Goal: Task Accomplishment & Management: Manage account settings

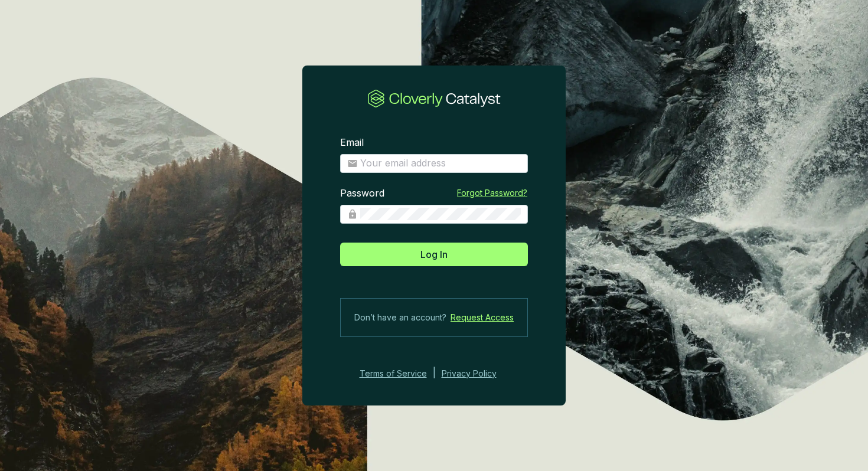
click at [424, 129] on section "Email Password Forgot Password? Log In Don’t have an account? Request Access Te…" at bounding box center [433, 259] width 263 height 282
click at [409, 158] on input "Email" at bounding box center [440, 163] width 161 height 13
type input "bk+demo@cloverly.com"
click at [340, 243] on button "Log In" at bounding box center [434, 255] width 188 height 24
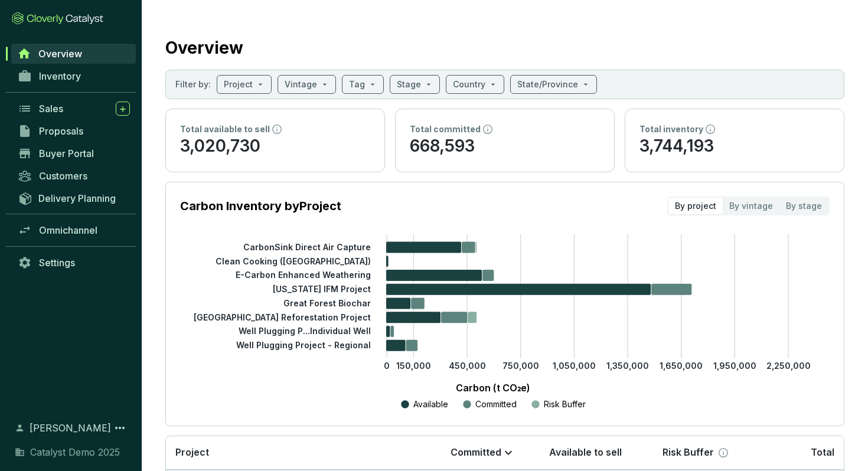
click at [338, 373] on icon "0 150,000 450,000 750,000 1,050,000 1,350,000 1,650,000 1,950,000 2,250,000 Car…" at bounding box center [493, 322] width 650 height 177
click at [259, 85] on span at bounding box center [244, 85] width 41 height 18
click at [265, 83] on div "Project" at bounding box center [244, 84] width 55 height 19
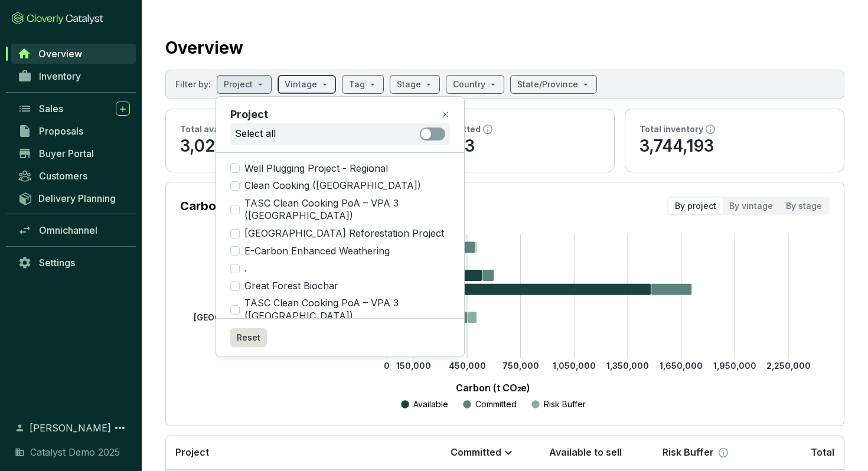
click at [317, 83] on span at bounding box center [307, 85] width 44 height 18
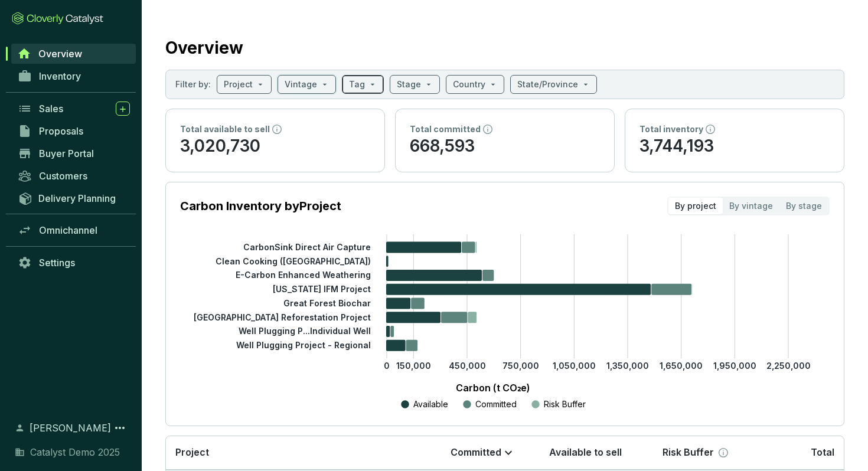
click at [367, 87] on span at bounding box center [363, 85] width 28 height 18
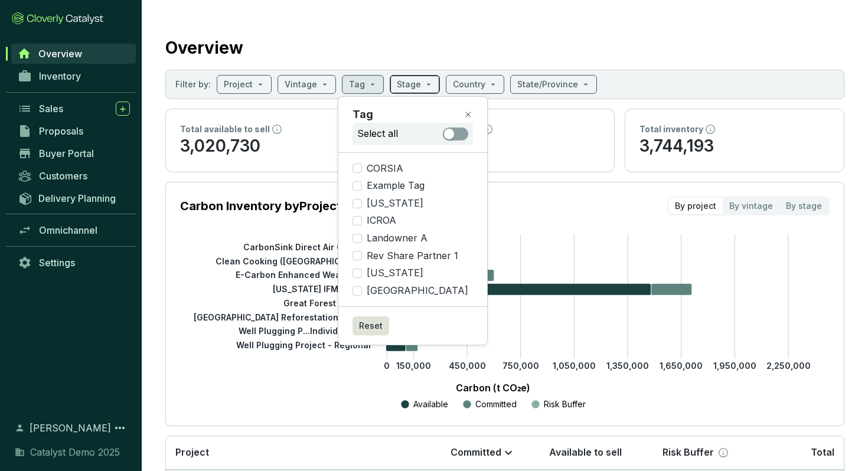
click at [419, 84] on span at bounding box center [415, 85] width 36 height 18
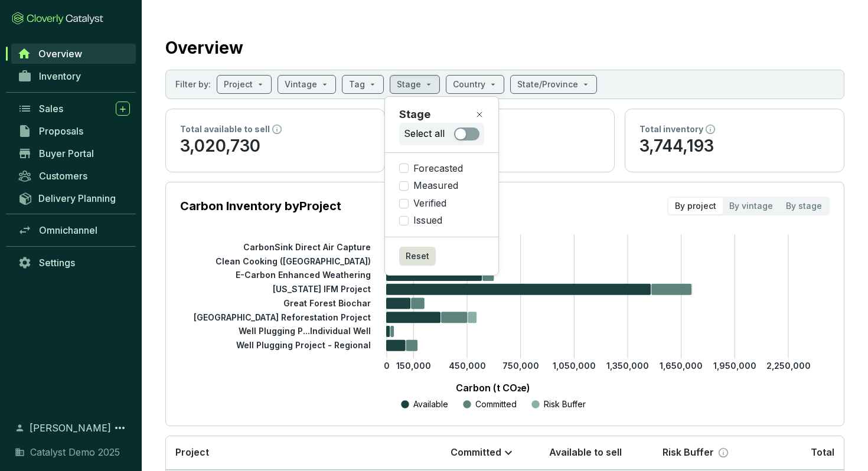
click at [157, 309] on section "Overview Filter by: Project Vintage Tag Stage Country State/Province Total avai…" at bounding box center [505, 395] width 726 height 791
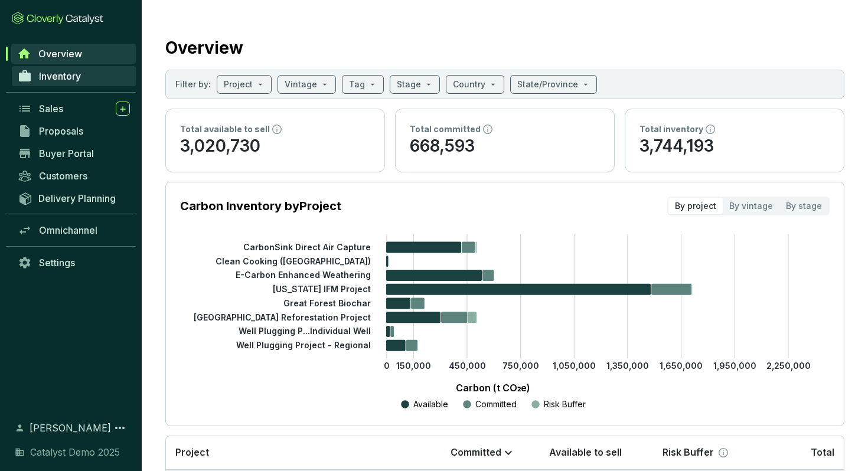
click at [63, 75] on span "Inventory" at bounding box center [60, 76] width 42 height 12
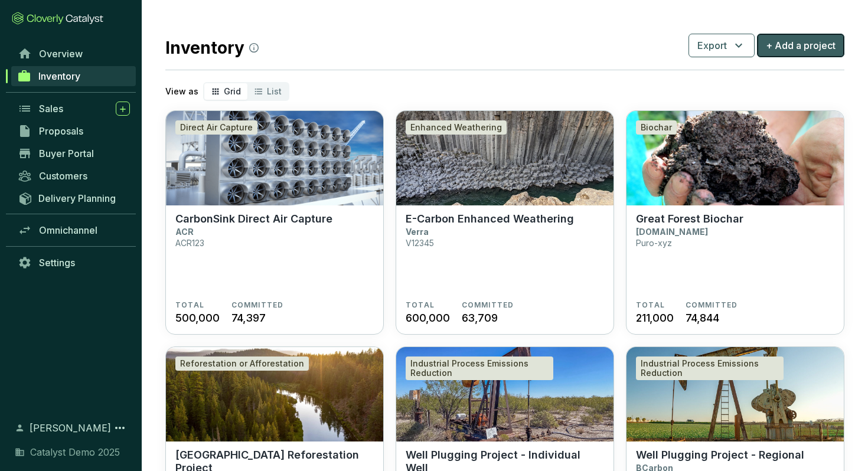
click at [767, 47] on span "+ Add a project" at bounding box center [801, 45] width 70 height 14
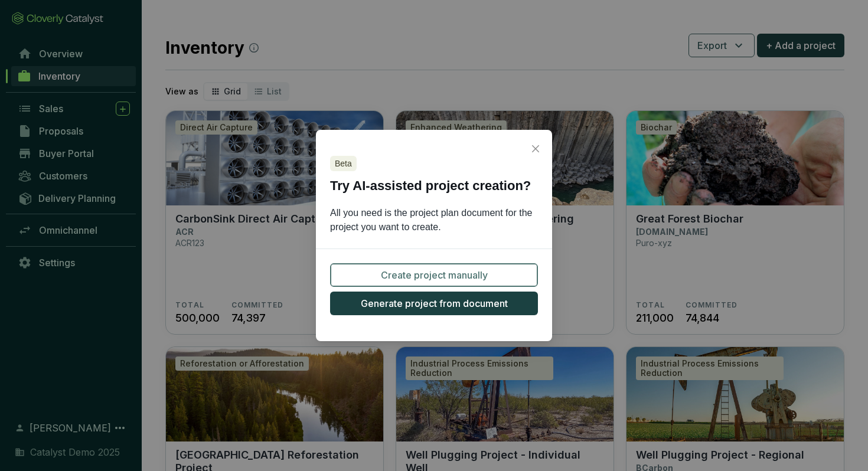
click at [447, 271] on span "Create project manually" at bounding box center [434, 275] width 107 height 14
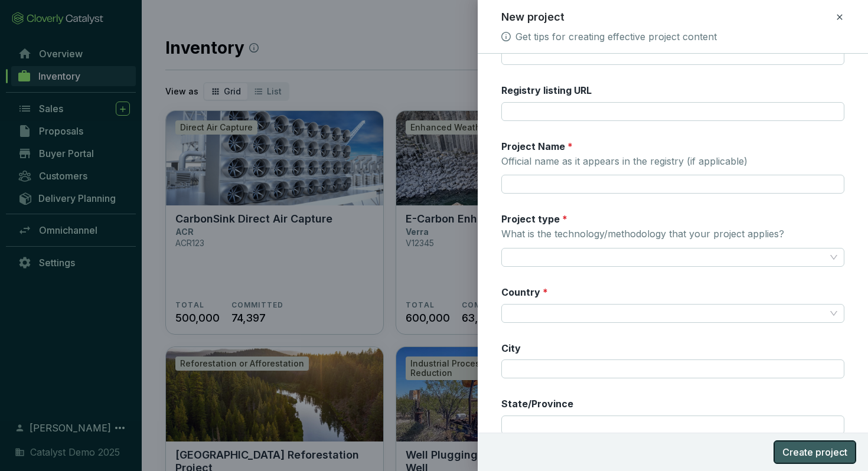
scroll to position [93, 0]
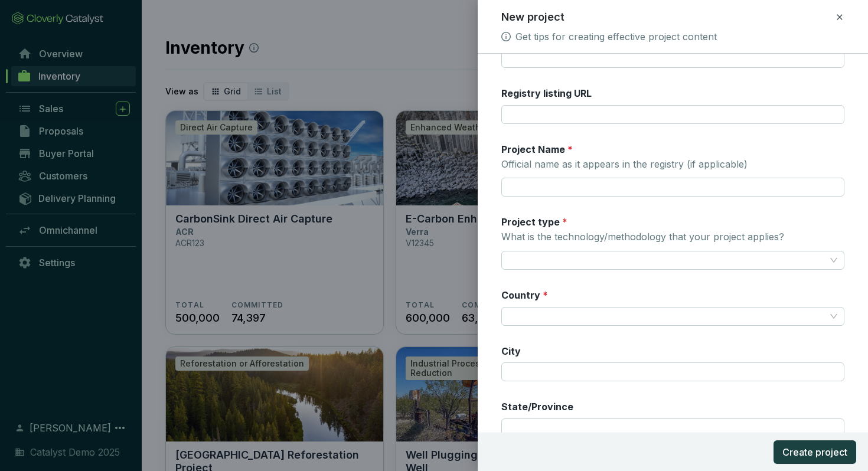
click at [767, 20] on icon at bounding box center [839, 17] width 9 height 14
click at [767, 67] on span "Discard" at bounding box center [754, 69] width 31 height 12
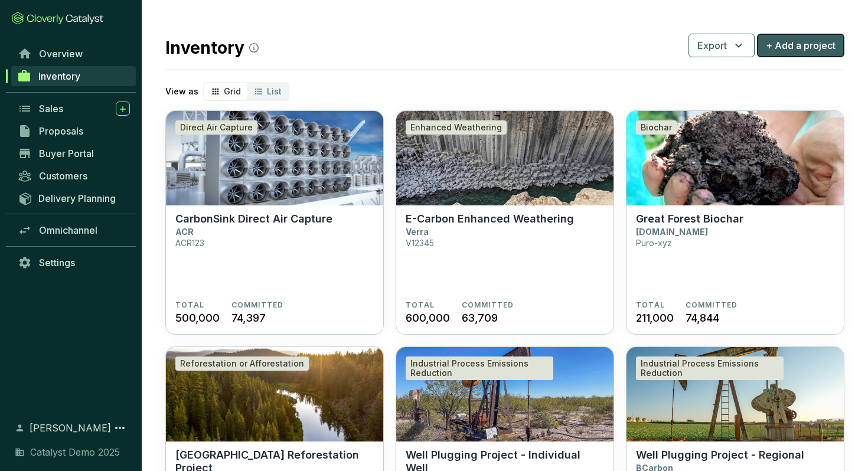
click at [767, 47] on span "+ Add a project" at bounding box center [801, 45] width 70 height 14
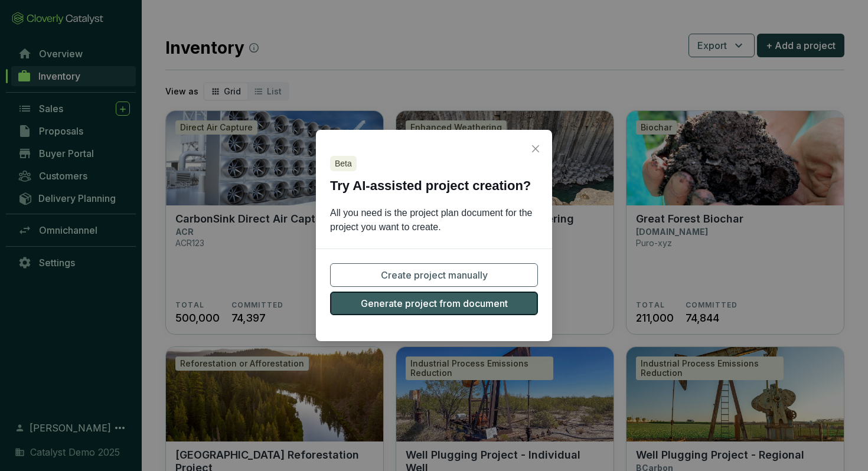
click at [448, 301] on span "Generate project from document" at bounding box center [434, 303] width 147 height 14
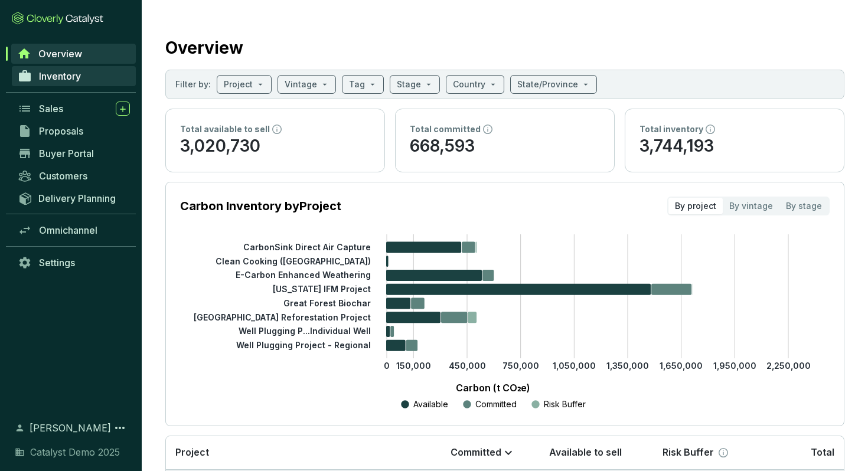
click at [45, 74] on span "Inventory" at bounding box center [60, 76] width 42 height 12
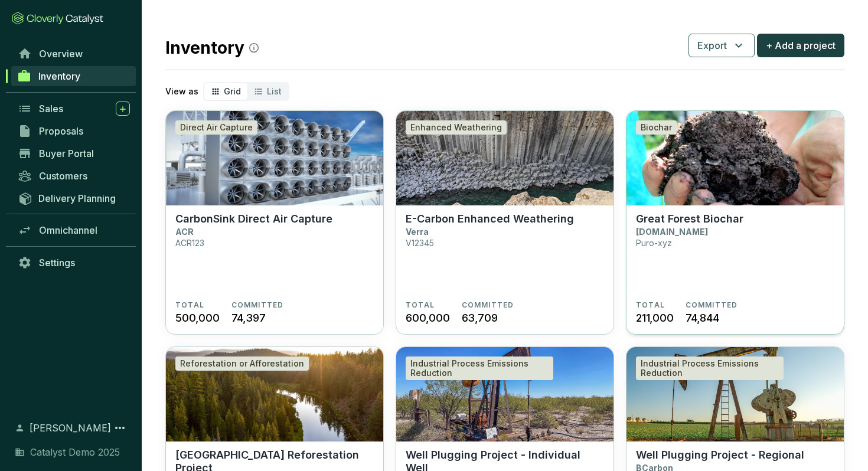
click at [674, 180] on img at bounding box center [735, 158] width 217 height 94
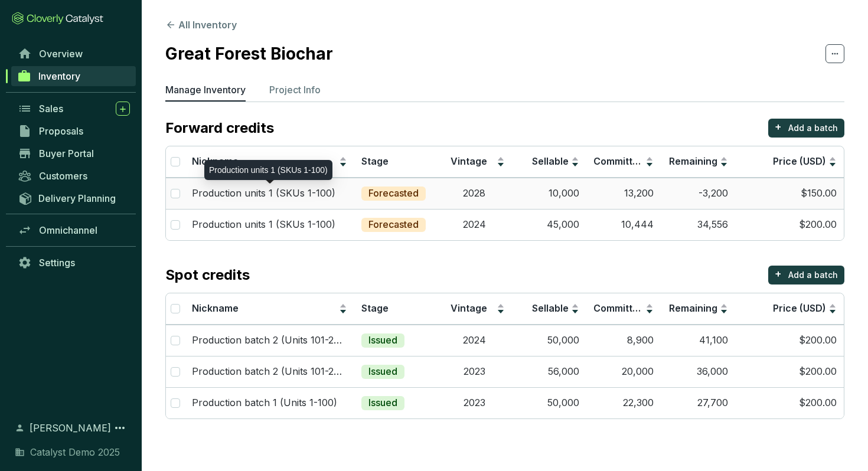
click at [295, 198] on p "Production units 1 (SKUs 1-100)" at bounding box center [264, 193] width 144 height 13
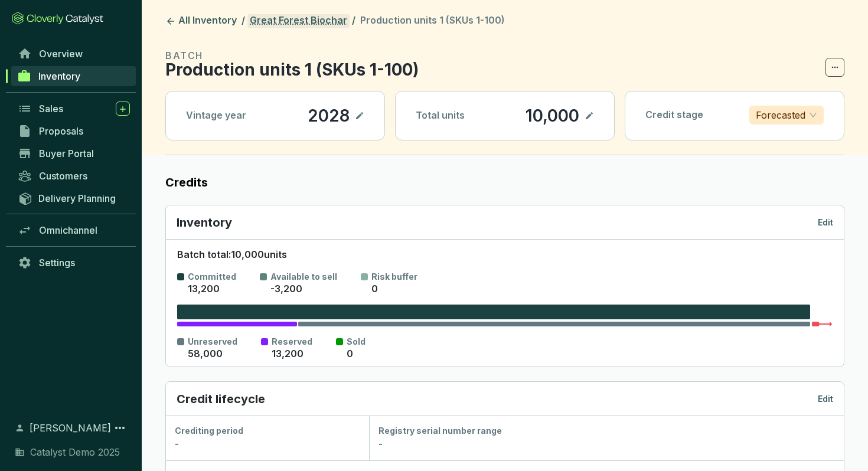
click at [322, 21] on link "Great Forest Biochar" at bounding box center [298, 21] width 102 height 14
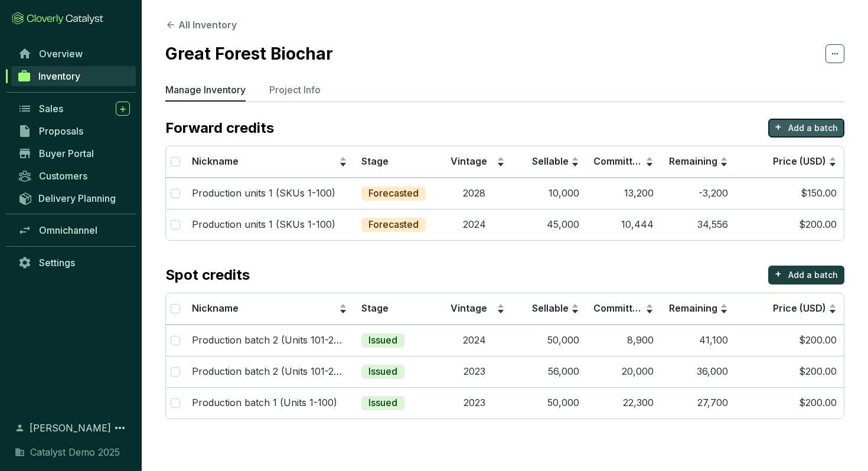
click at [802, 122] on p "Add a batch" at bounding box center [813, 128] width 50 height 12
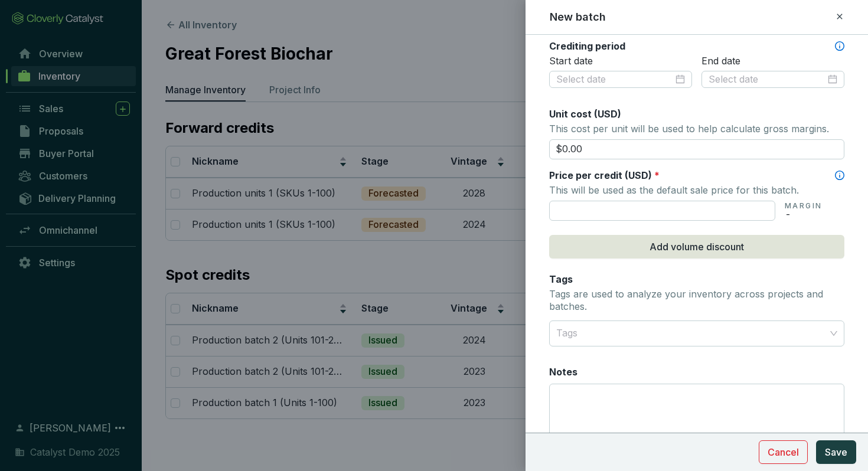
scroll to position [438, 0]
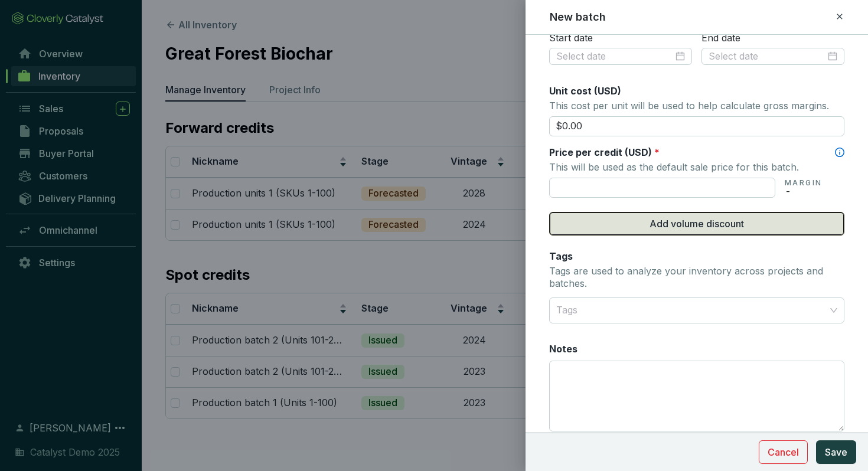
click at [670, 229] on span "Add volume discount" at bounding box center [697, 224] width 94 height 14
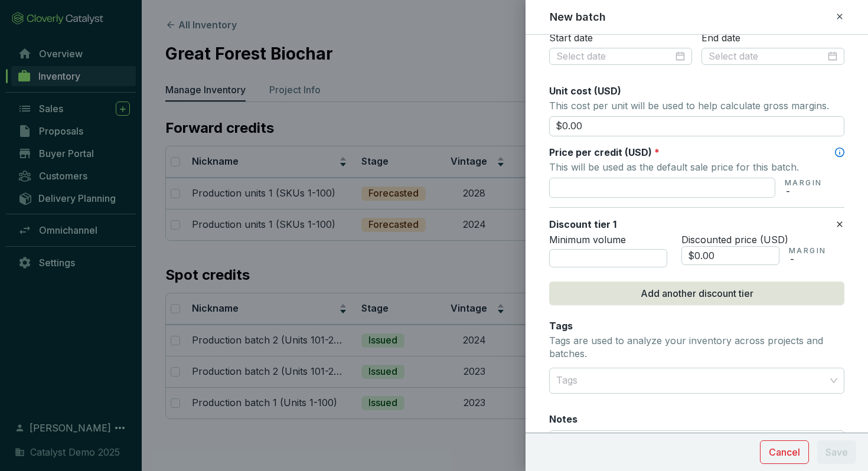
click at [589, 239] on p "Minimum volume" at bounding box center [608, 240] width 118 height 13
click at [688, 236] on span "Discounted price (USD)" at bounding box center [735, 240] width 107 height 12
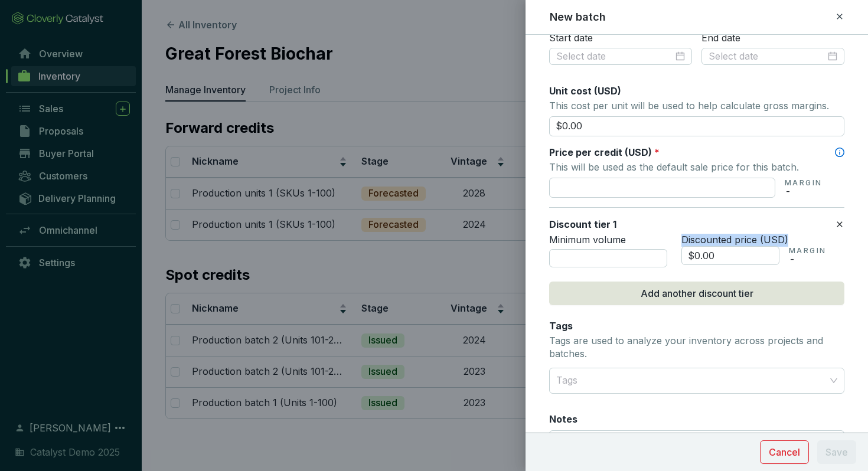
click at [688, 236] on span "Discounted price (USD)" at bounding box center [735, 240] width 107 height 12
click at [839, 17] on icon at bounding box center [839, 16] width 9 height 14
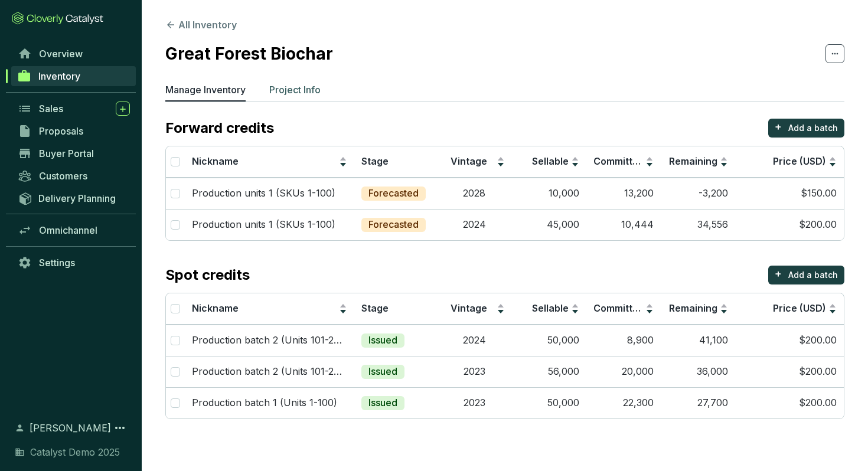
click at [307, 87] on p "Project Info" at bounding box center [294, 90] width 51 height 14
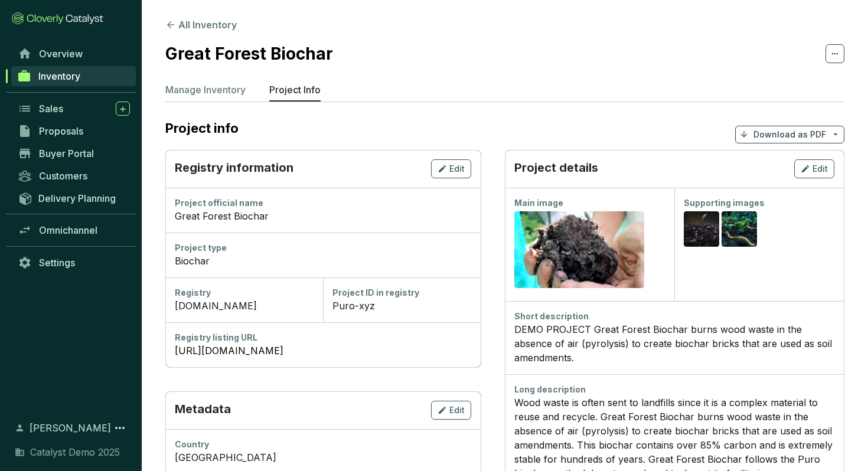
click at [774, 138] on p "Download as PDF" at bounding box center [790, 135] width 73 height 12
click at [783, 165] on span "Show pricing" at bounding box center [790, 162] width 54 height 9
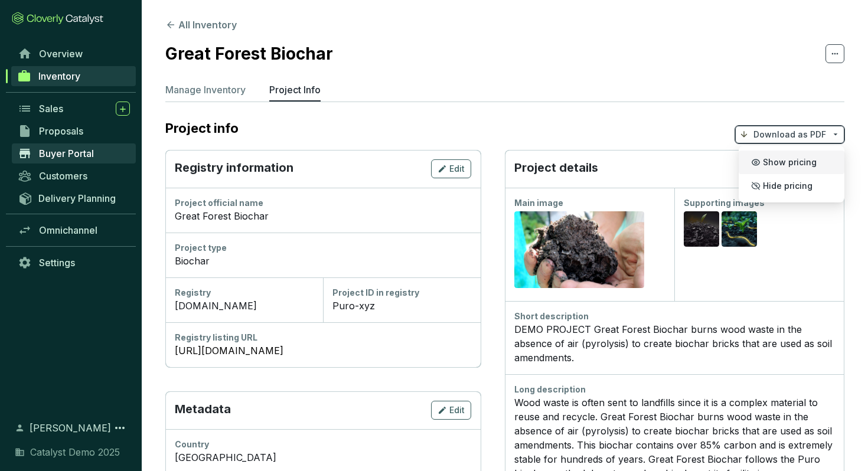
click at [70, 152] on span "Buyer Portal" at bounding box center [66, 154] width 55 height 12
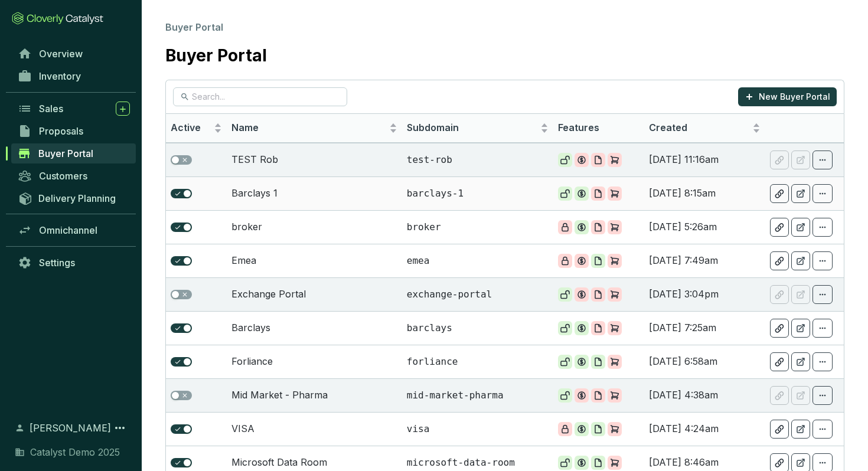
click at [311, 191] on td "Barclays 1" at bounding box center [314, 194] width 175 height 34
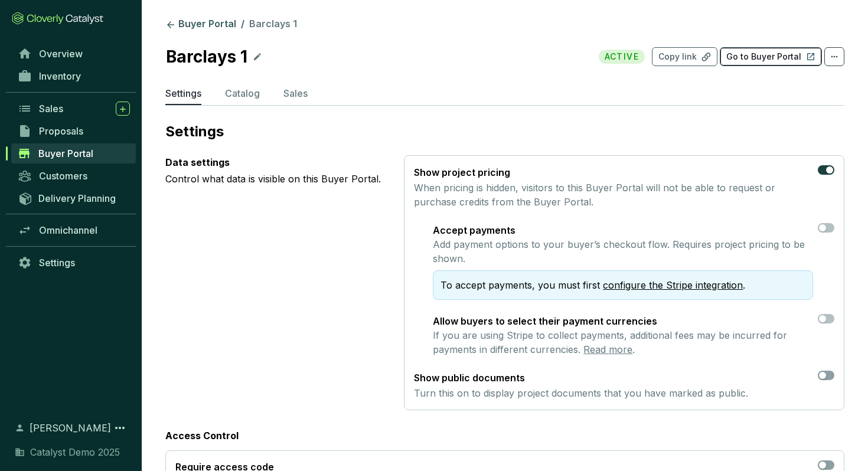
click at [764, 54] on p "Go to Buyer Portal" at bounding box center [763, 57] width 75 height 12
click at [73, 156] on span "Buyer Portal" at bounding box center [65, 154] width 55 height 12
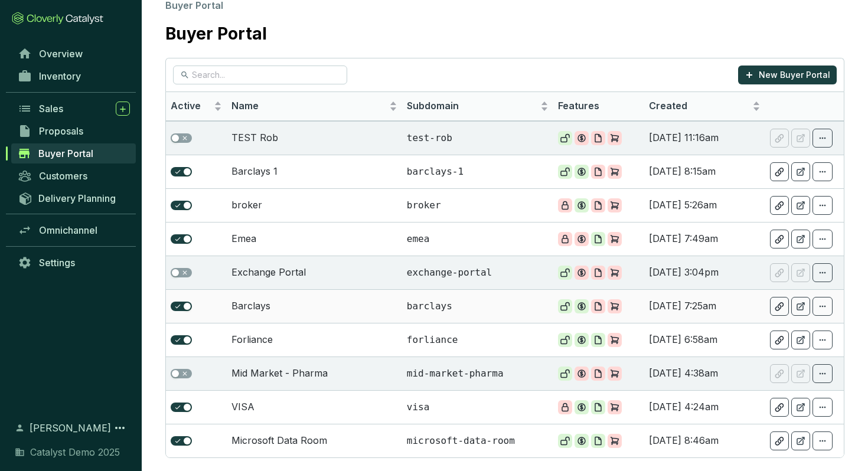
scroll to position [60, 0]
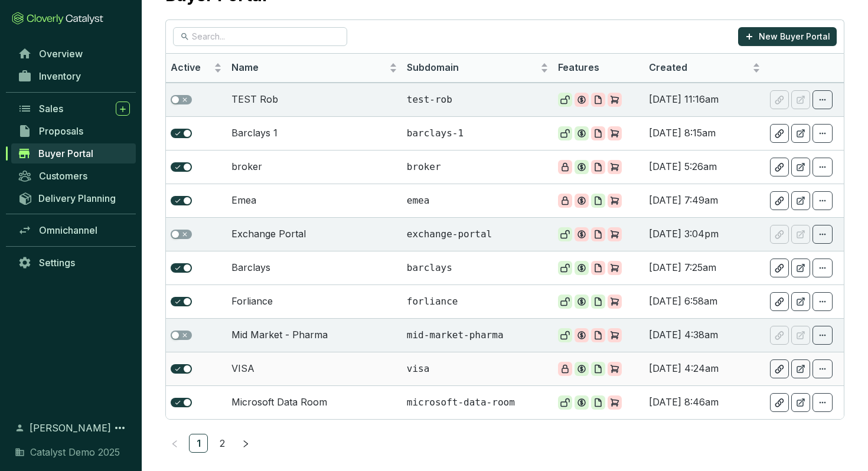
click at [318, 366] on td "VISA" at bounding box center [314, 369] width 175 height 34
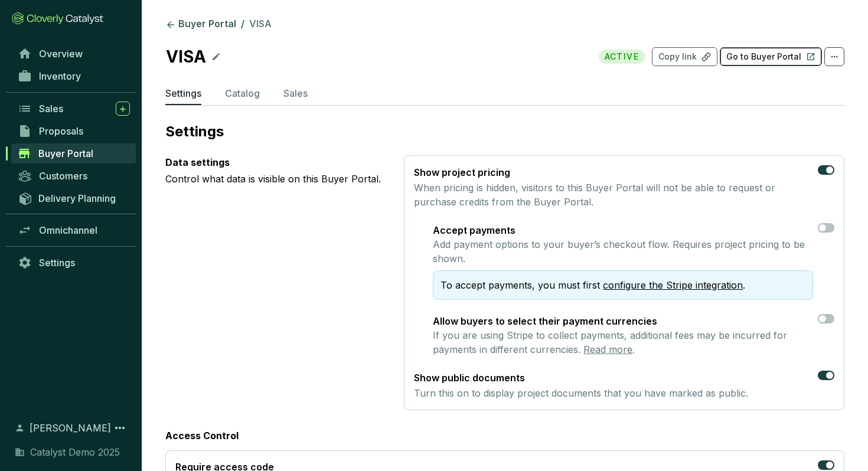
click at [779, 60] on p "Go to Buyer Portal" at bounding box center [763, 57] width 75 height 12
click at [222, 19] on link "Buyer Portal" at bounding box center [201, 25] width 76 height 14
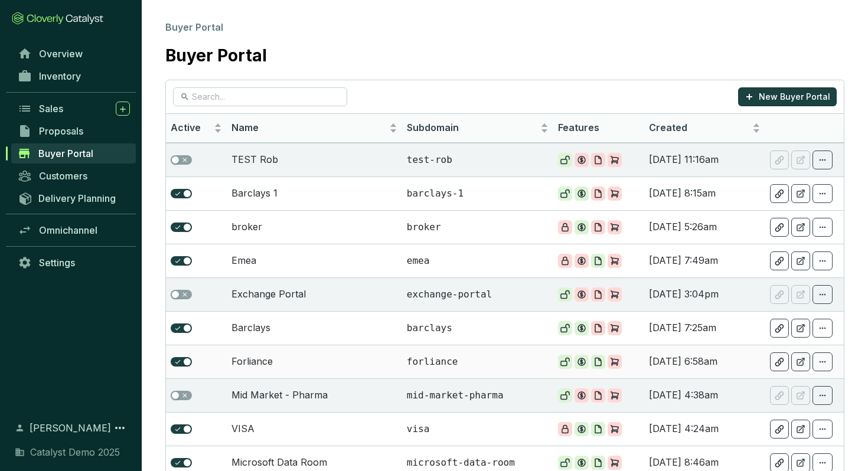
scroll to position [60, 0]
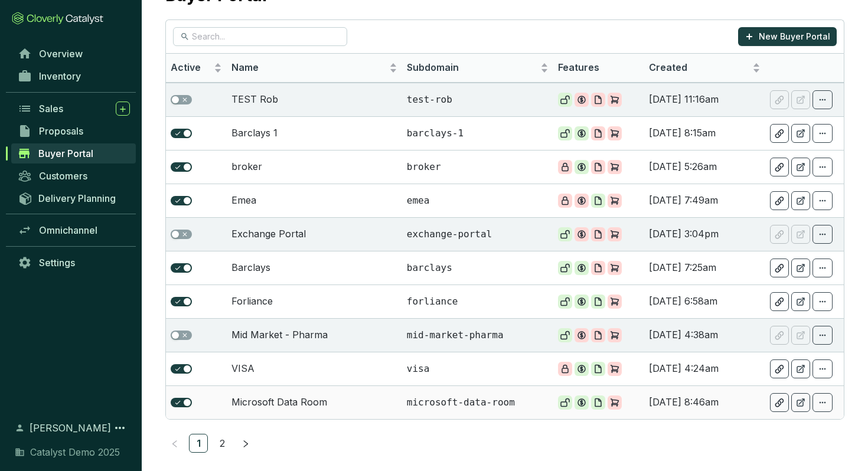
click at [347, 406] on td "Microsoft Data Room" at bounding box center [314, 403] width 175 height 34
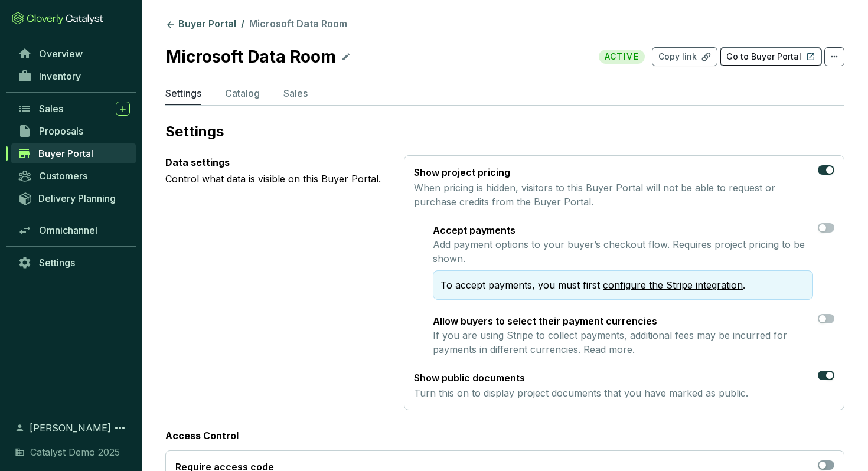
click at [785, 59] on p "Go to Buyer Portal" at bounding box center [763, 57] width 75 height 12
click at [224, 22] on link "Buyer Portal" at bounding box center [201, 25] width 76 height 14
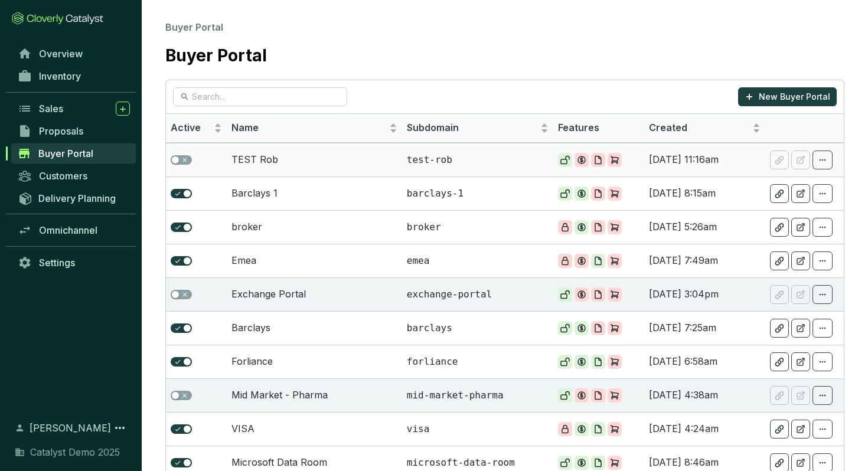
click at [334, 159] on td "TEST Rob" at bounding box center [314, 160] width 175 height 34
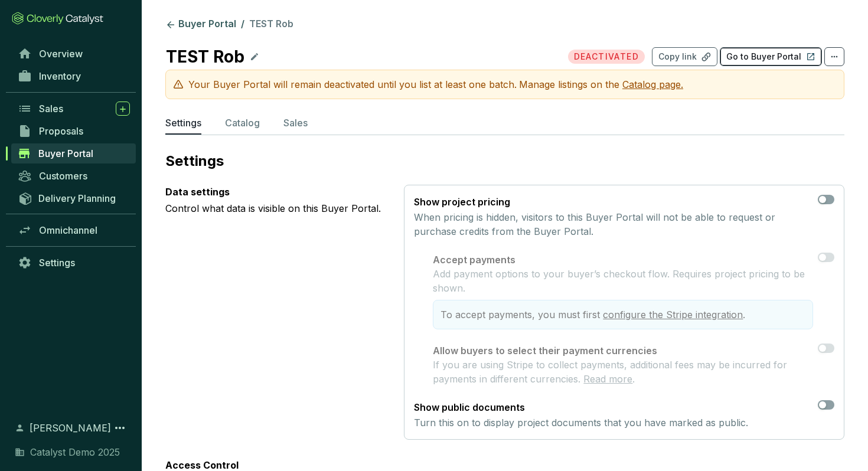
click at [738, 58] on p "Go to Buyer Portal" at bounding box center [763, 57] width 75 height 12
click at [214, 22] on link "Buyer Portal" at bounding box center [201, 25] width 76 height 14
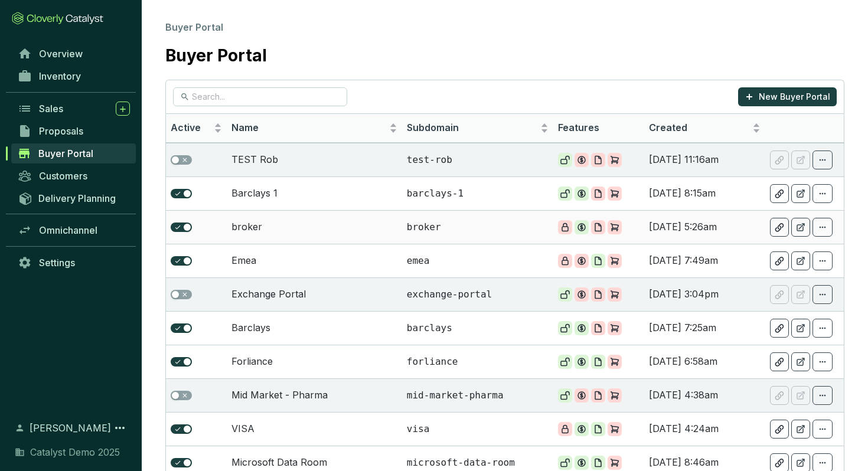
click at [344, 233] on td "broker" at bounding box center [314, 227] width 175 height 34
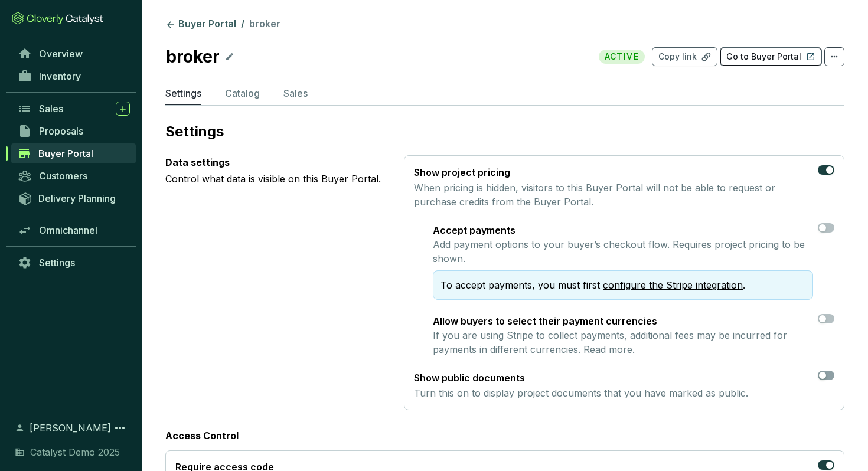
click at [780, 53] on p "Go to Buyer Portal" at bounding box center [763, 57] width 75 height 12
click at [213, 23] on link "Buyer Portal" at bounding box center [201, 25] width 76 height 14
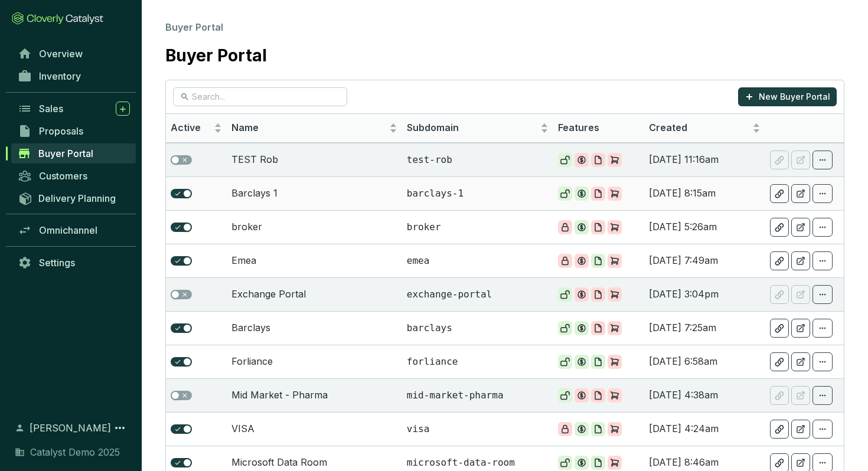
click at [313, 205] on td "Barclays 1" at bounding box center [314, 194] width 175 height 34
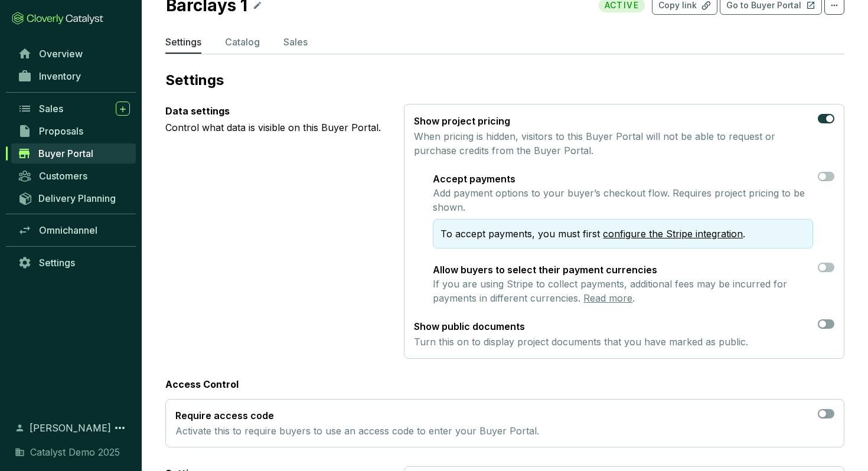
scroll to position [27, 0]
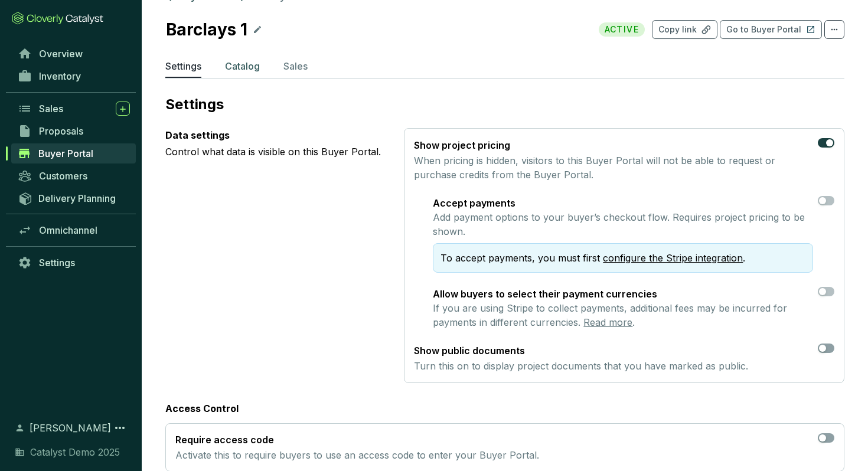
click at [249, 67] on p "Catalog" at bounding box center [242, 66] width 35 height 14
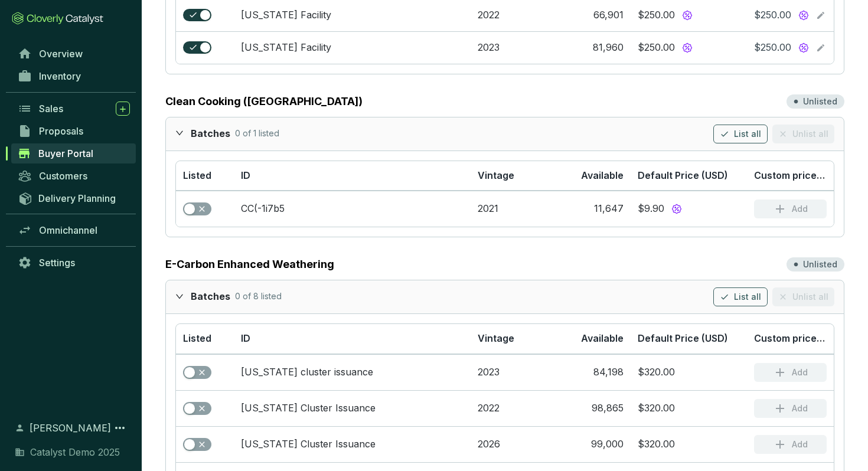
scroll to position [403, 0]
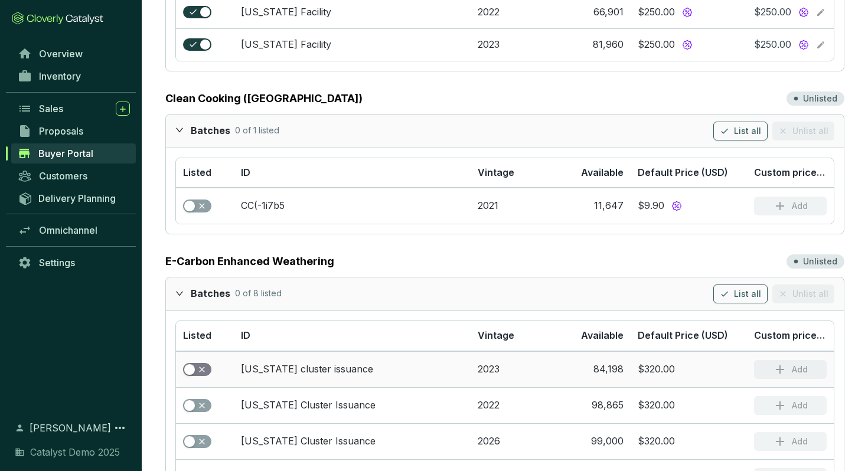
click at [201, 370] on span "button" at bounding box center [197, 369] width 28 height 13
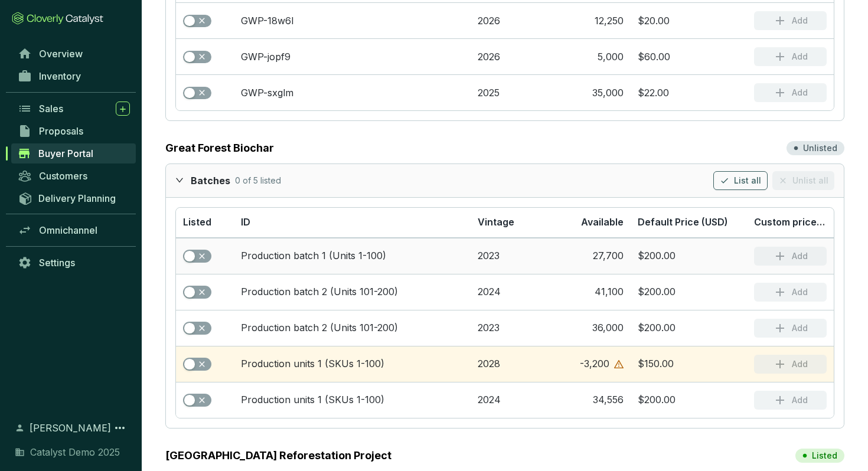
scroll to position [1416, 0]
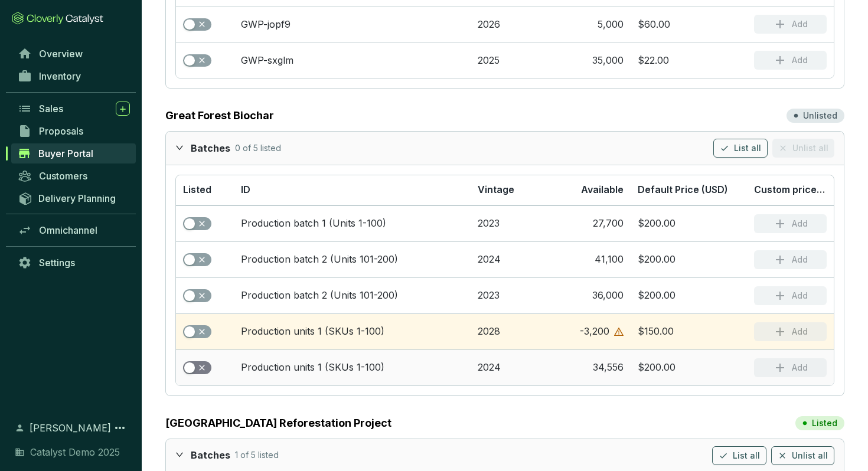
click at [201, 367] on span "button" at bounding box center [197, 367] width 28 height 13
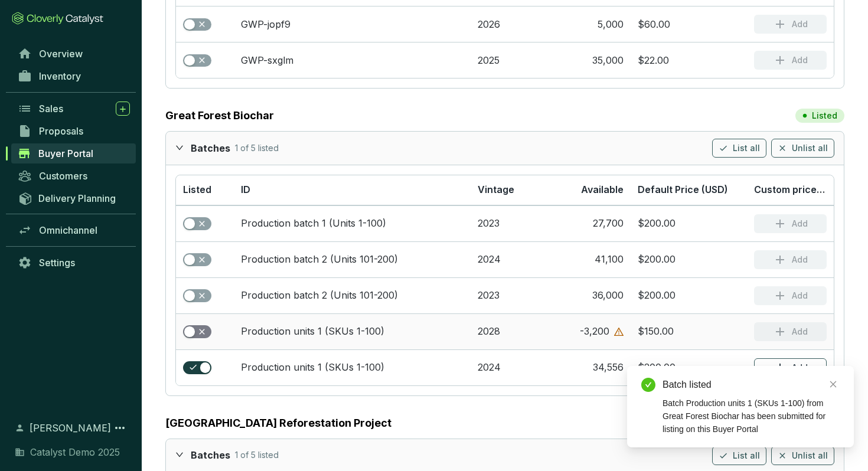
click at [194, 330] on div "button" at bounding box center [189, 332] width 11 height 11
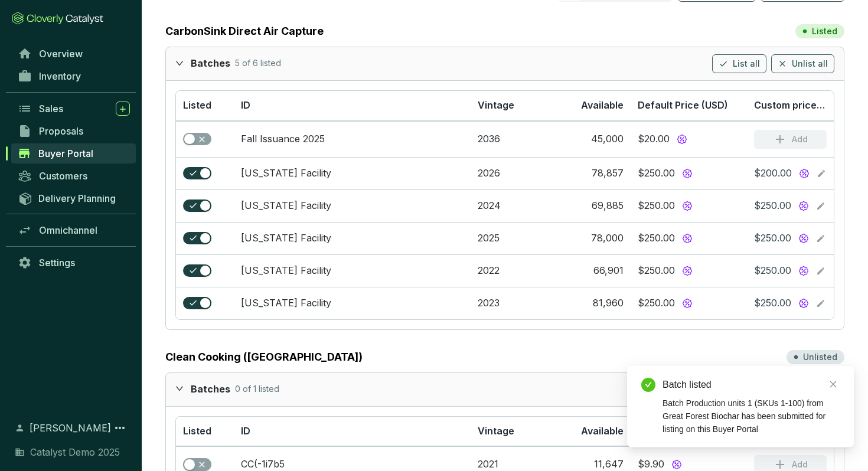
scroll to position [0, 0]
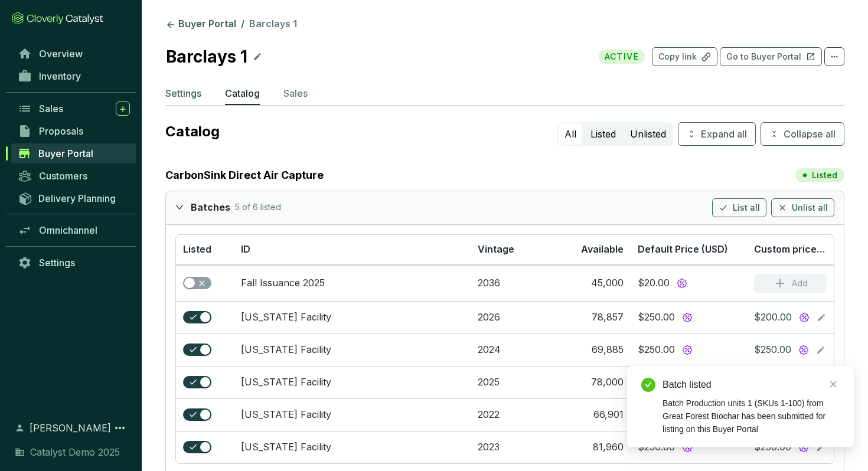
click at [188, 92] on p "Settings" at bounding box center [183, 93] width 36 height 14
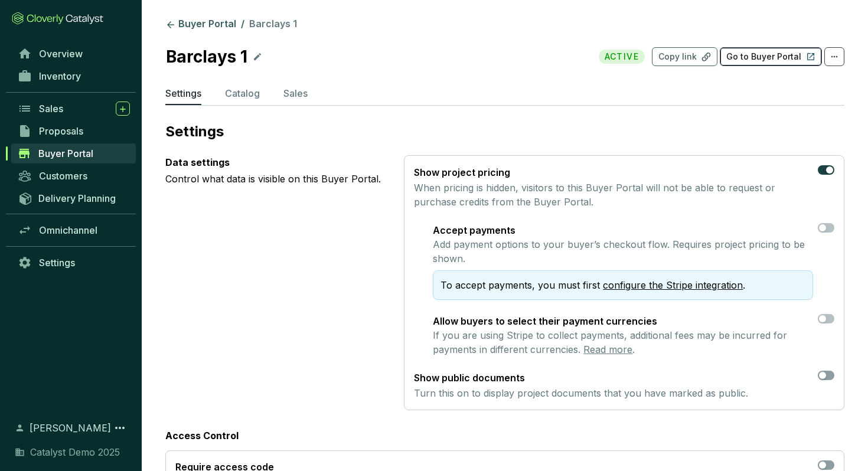
click at [768, 51] on p "Go to Buyer Portal" at bounding box center [763, 57] width 75 height 12
click at [195, 21] on link "Buyer Portal" at bounding box center [201, 25] width 76 height 14
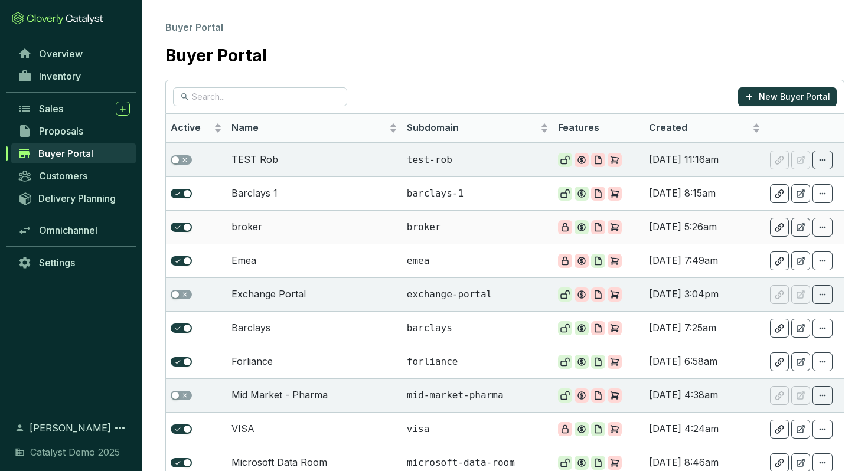
click at [364, 205] on td "Barclays 1" at bounding box center [314, 194] width 175 height 34
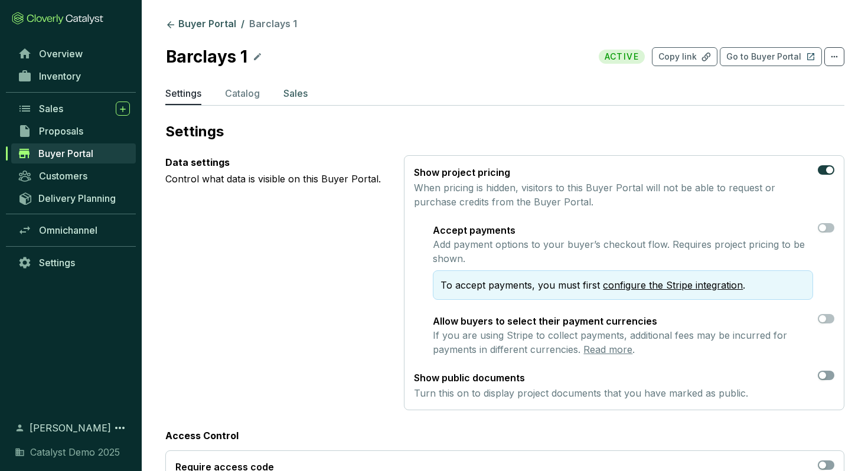
click at [294, 97] on p "Sales" at bounding box center [295, 93] width 24 height 14
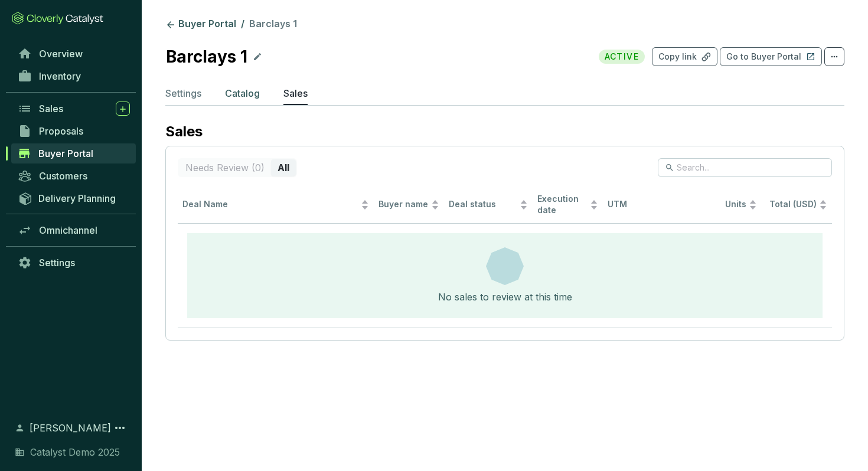
click at [247, 100] on li "Catalog" at bounding box center [242, 95] width 35 height 19
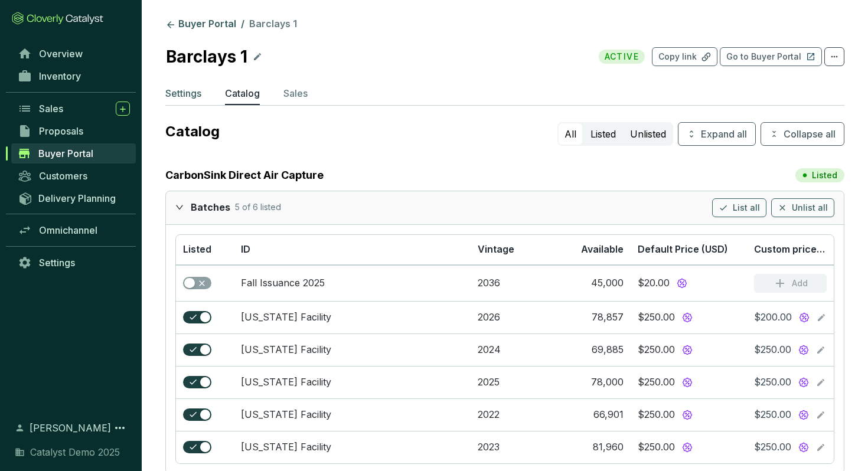
click at [186, 102] on li "Settings" at bounding box center [183, 95] width 36 height 19
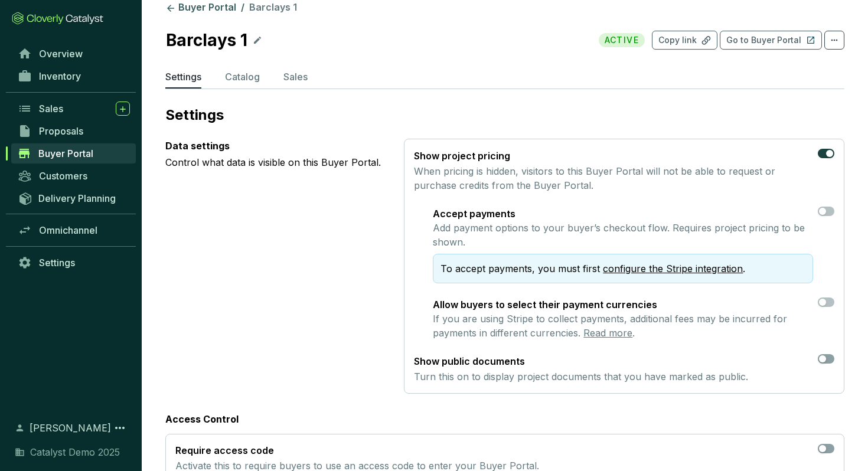
scroll to position [18, 0]
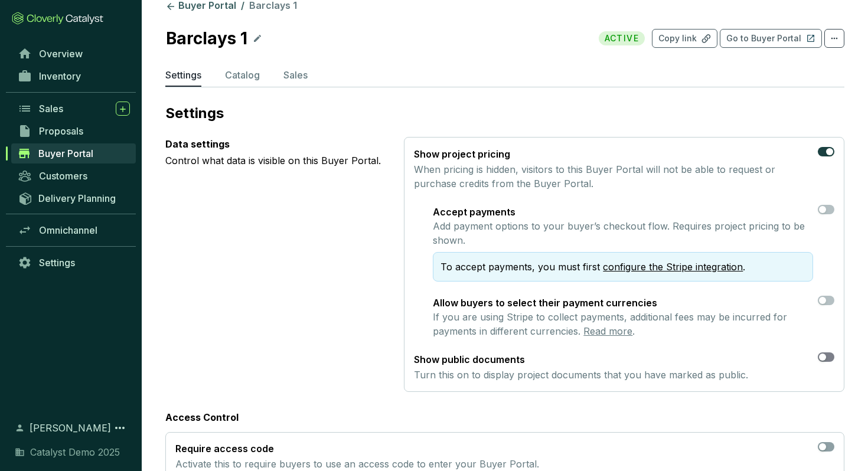
click at [823, 360] on div "button" at bounding box center [822, 357] width 7 height 7
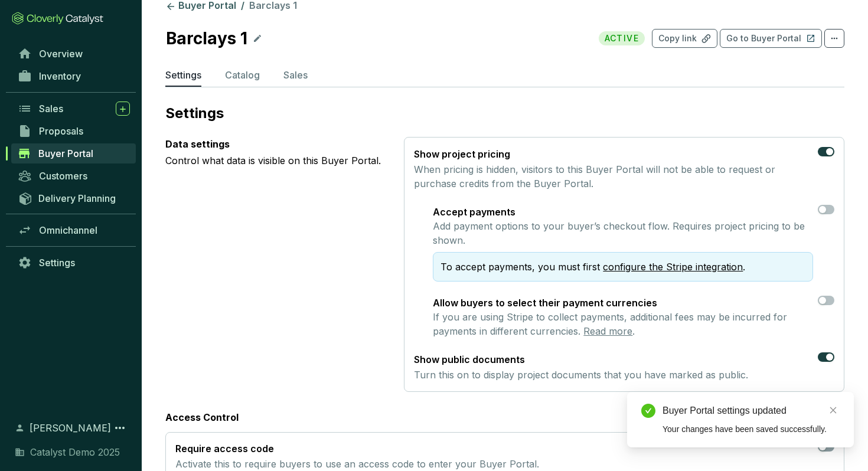
scroll to position [0, 0]
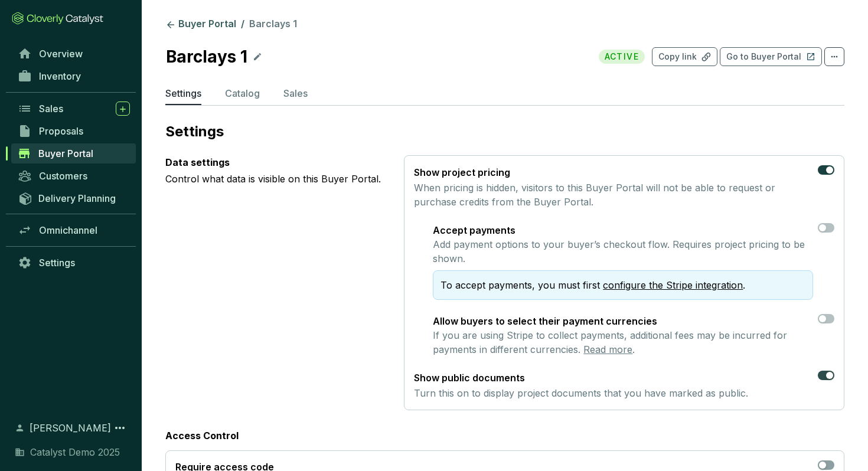
click at [828, 376] on div "button" at bounding box center [829, 375] width 7 height 7
click at [824, 376] on div "button" at bounding box center [822, 375] width 7 height 7
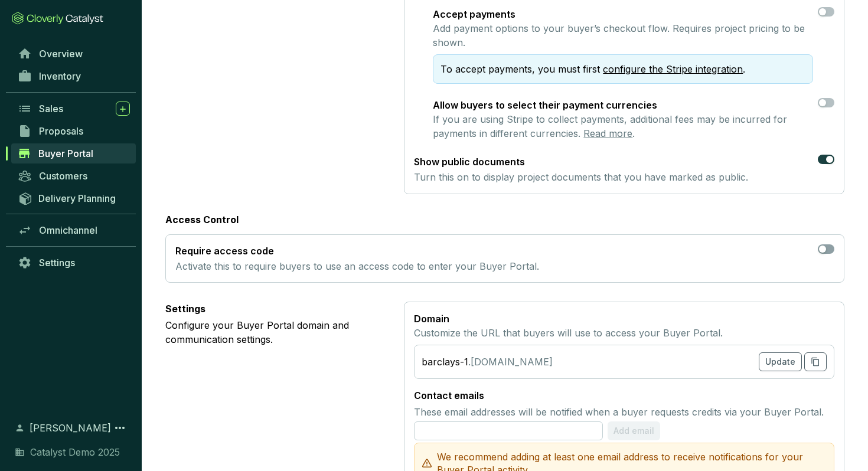
scroll to position [217, 0]
click at [227, 251] on p "Require access code" at bounding box center [357, 250] width 364 height 13
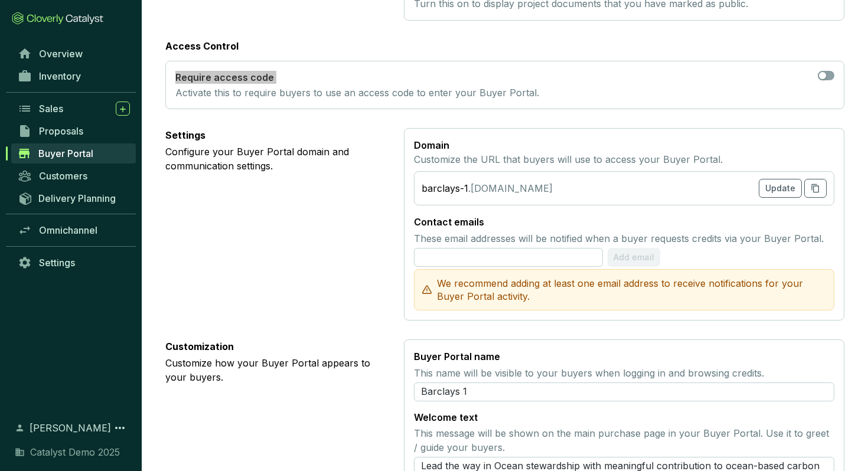
scroll to position [0, 0]
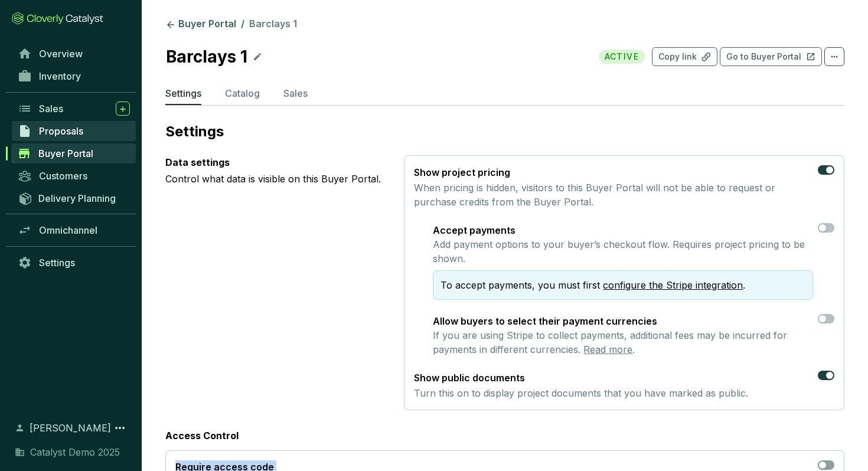
click at [69, 132] on span "Proposals" at bounding box center [61, 131] width 44 height 12
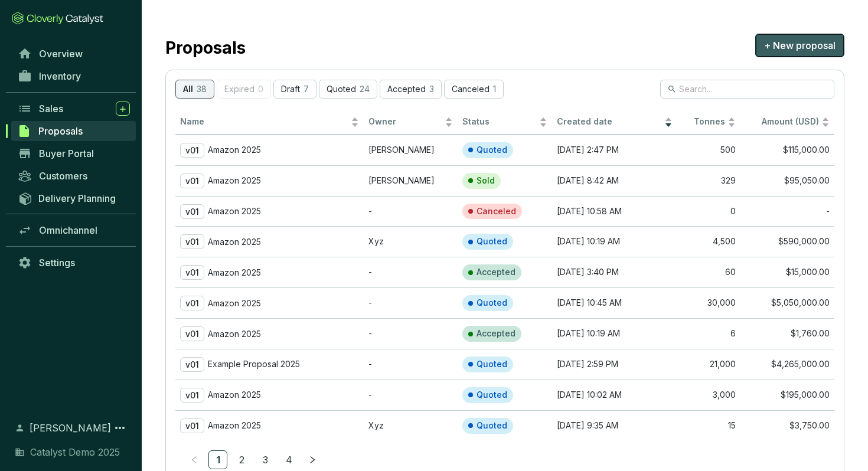
click at [789, 48] on span "+ New proposal" at bounding box center [799, 45] width 71 height 14
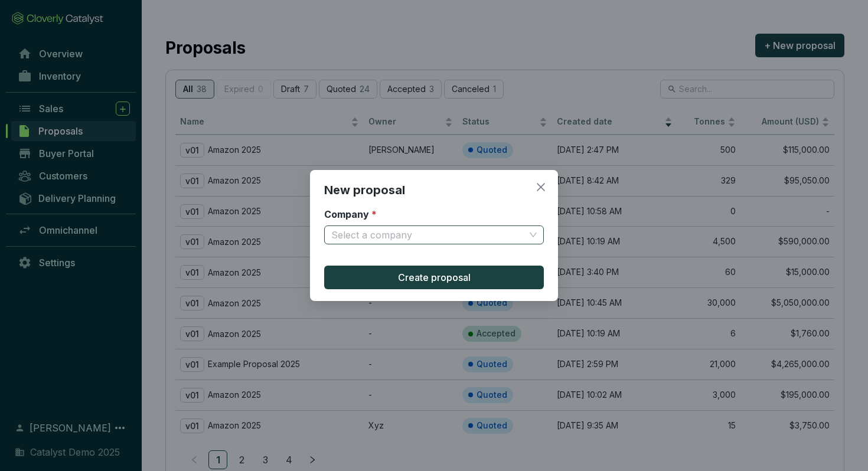
click at [448, 230] on input "Company *" at bounding box center [428, 235] width 194 height 18
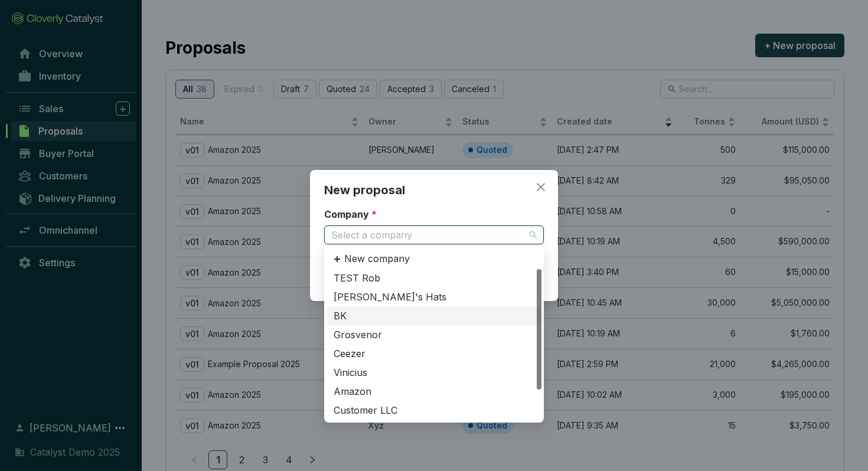
click at [389, 314] on div "BK" at bounding box center [434, 316] width 201 height 13
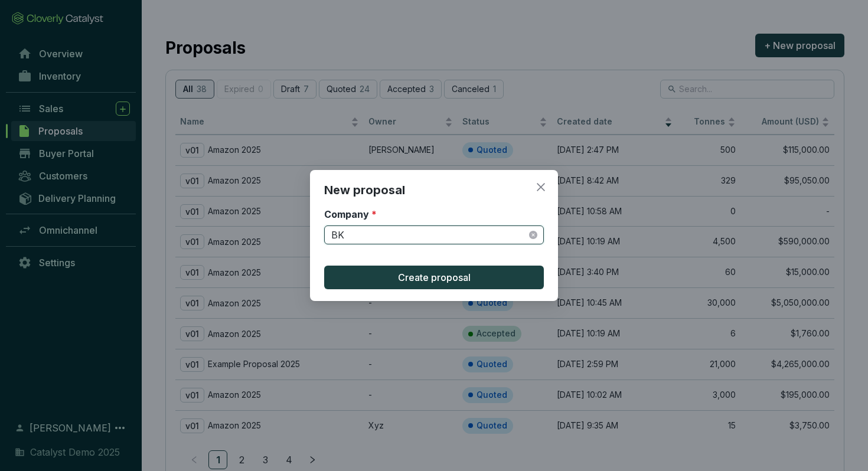
click at [419, 258] on form "Company * BK BK" at bounding box center [434, 233] width 220 height 51
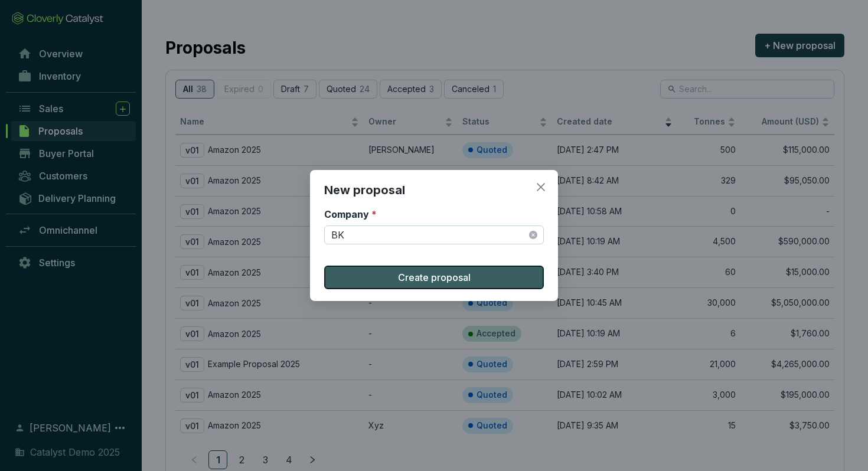
click at [425, 275] on span "Create proposal" at bounding box center [434, 277] width 73 height 14
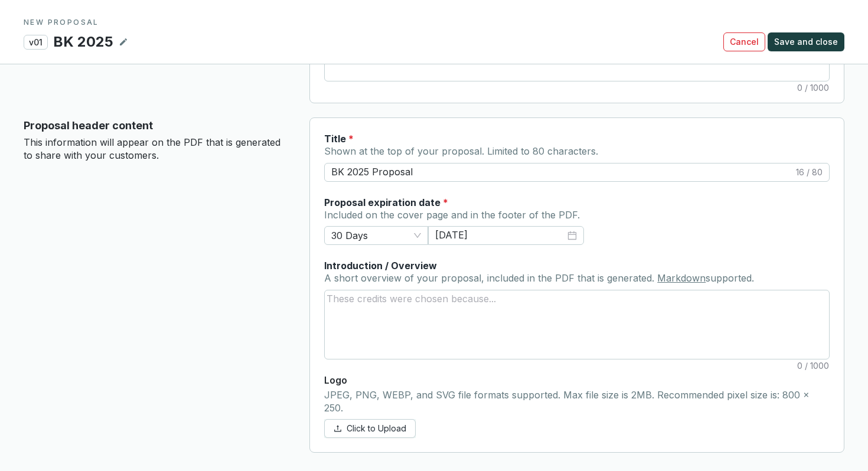
scroll to position [450, 0]
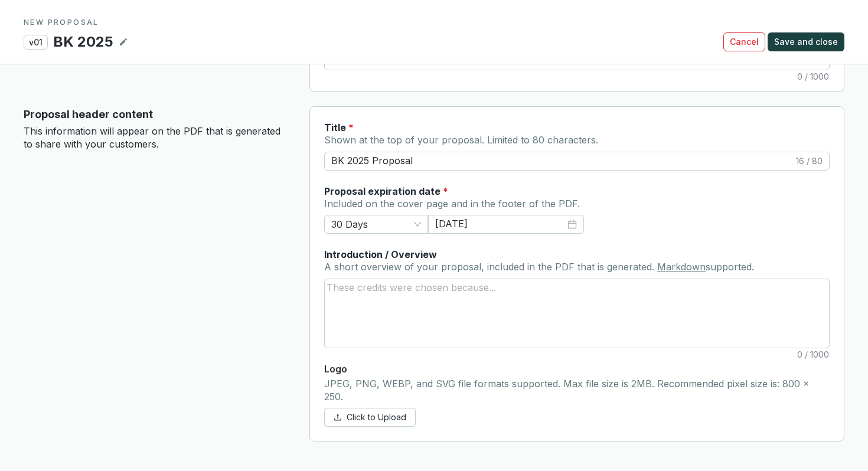
click at [367, 191] on label "Proposal expiration date *" at bounding box center [386, 191] width 124 height 13
click at [419, 190] on label "Proposal expiration date *" at bounding box center [386, 191] width 124 height 13
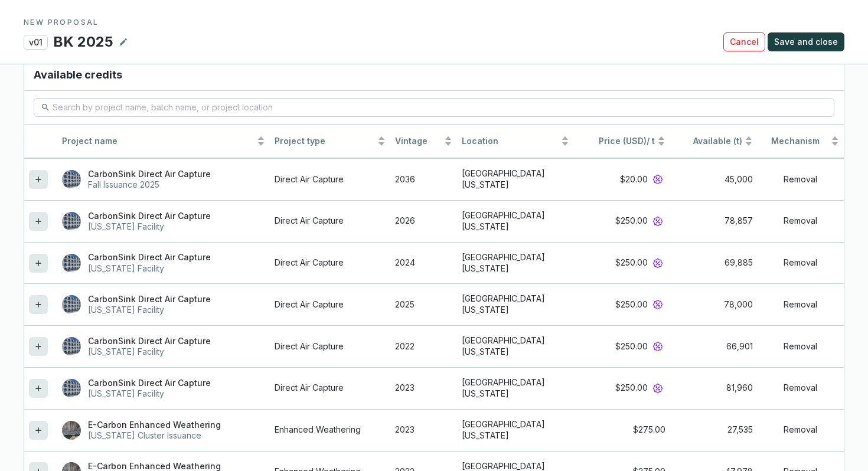
scroll to position [1028, 0]
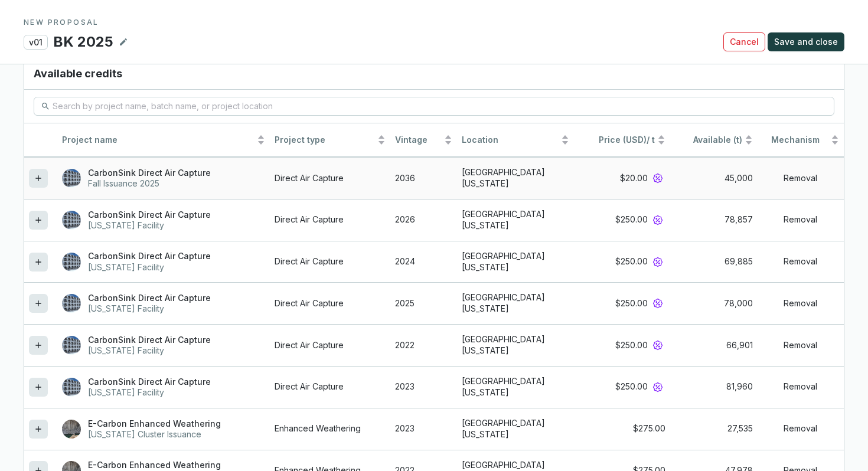
click at [38, 171] on icon at bounding box center [38, 178] width 9 height 14
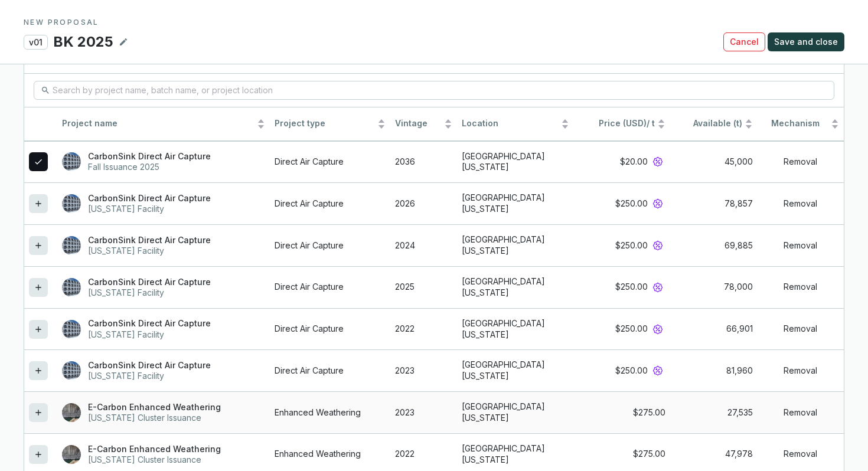
click at [38, 410] on icon at bounding box center [37, 412] width 5 height 5
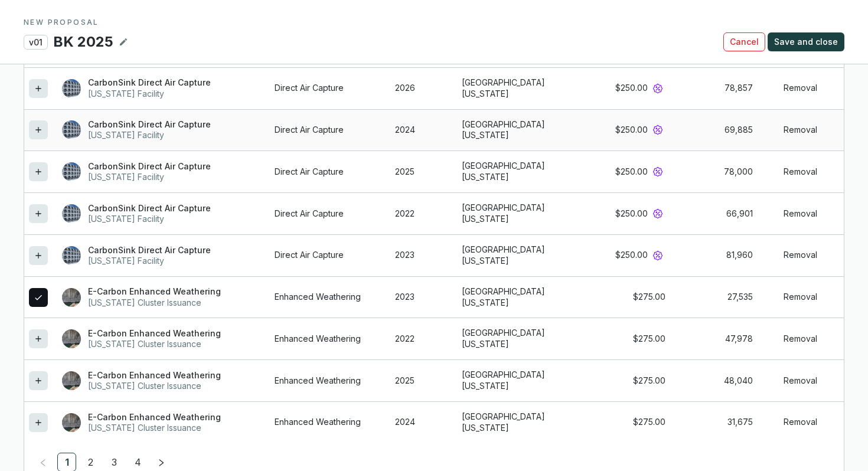
scroll to position [1202, 0]
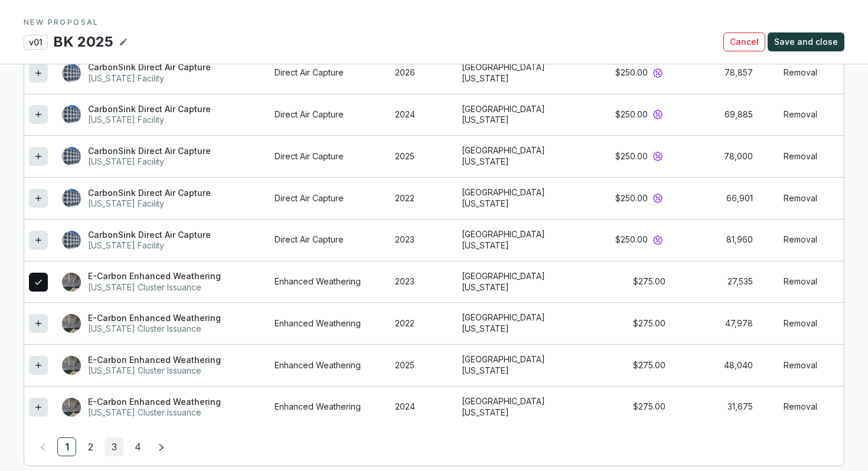
click at [116, 438] on link "3" at bounding box center [114, 447] width 18 height 18
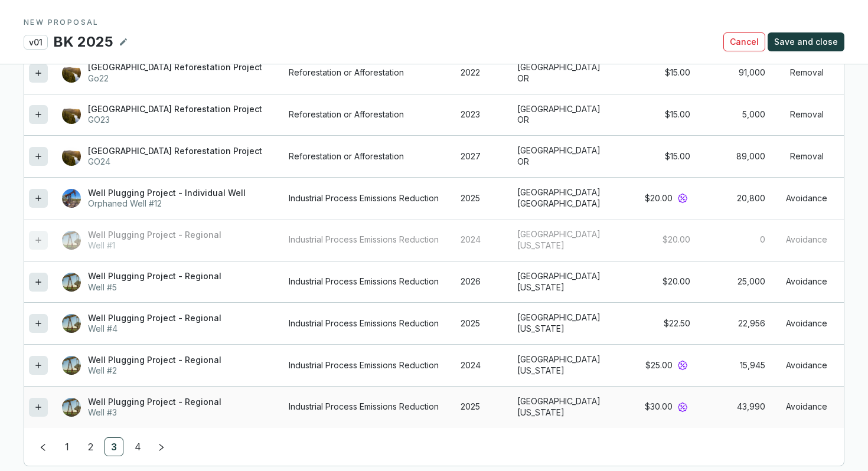
click at [41, 400] on icon at bounding box center [38, 407] width 9 height 14
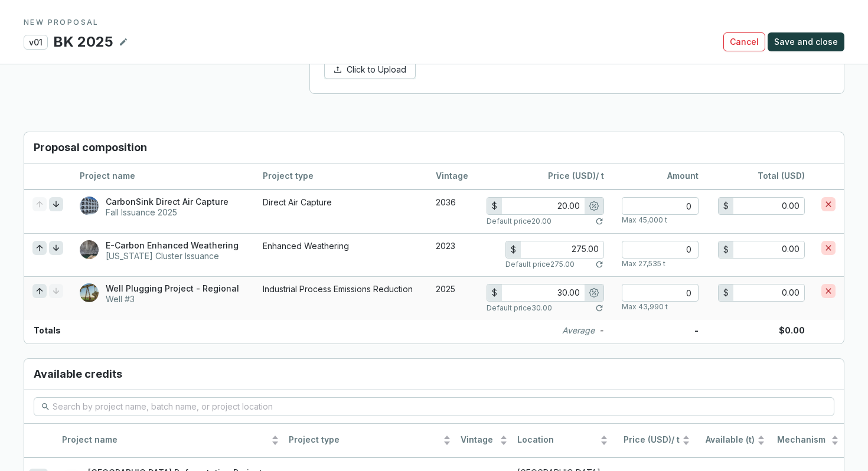
scroll to position [788, 0]
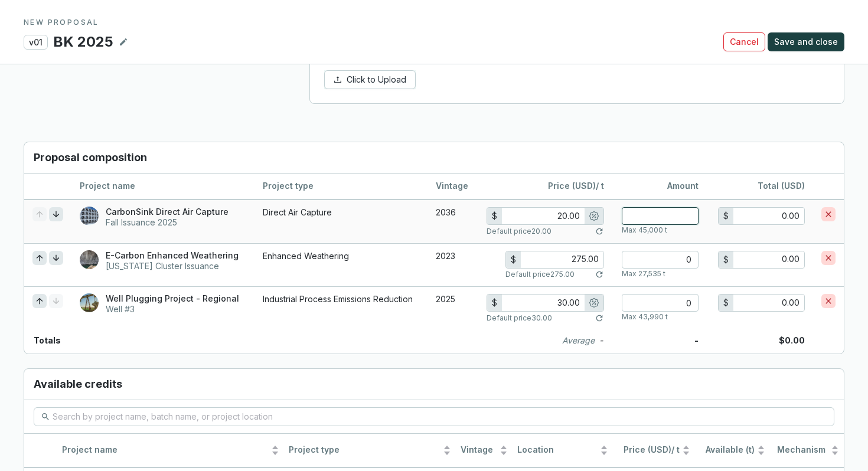
click at [641, 207] on input "number" at bounding box center [660, 216] width 77 height 18
type input "5"
type input "100.00"
type input "50"
type input "1,000.00"
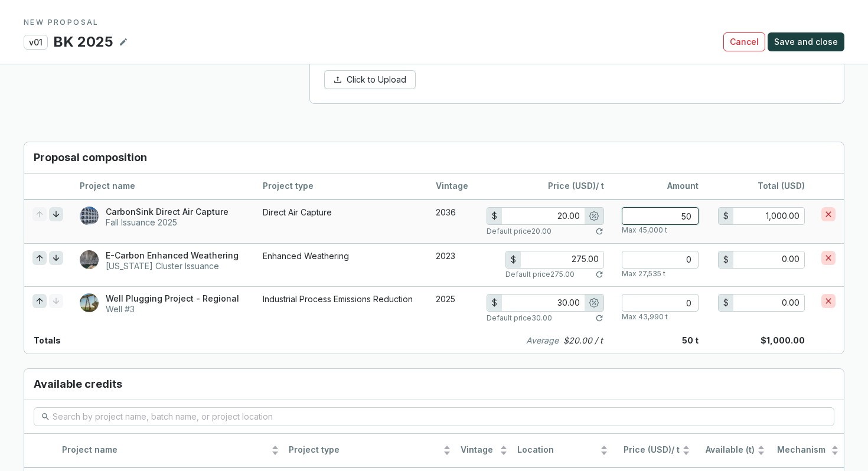
type input "500"
type input "10,000.00"
type input "16.00"
type input "5000"
type input "80,000.00"
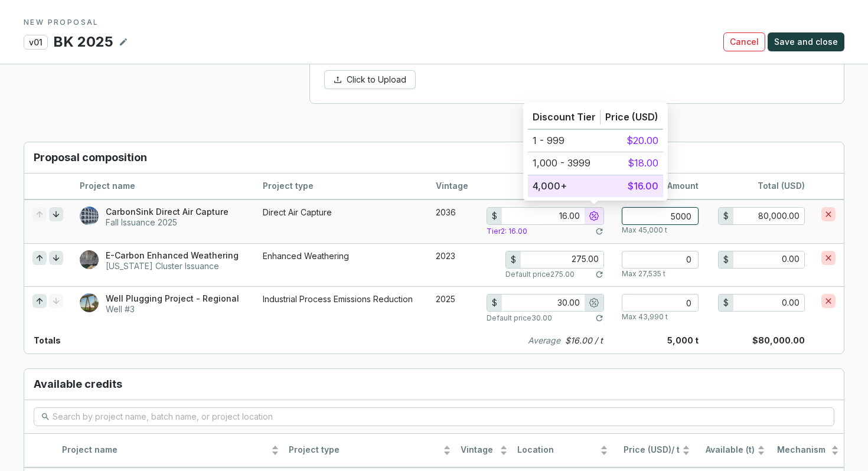
type input "20.00"
type input "500"
type input "10,000.00"
type input "50"
type input "1,000.00"
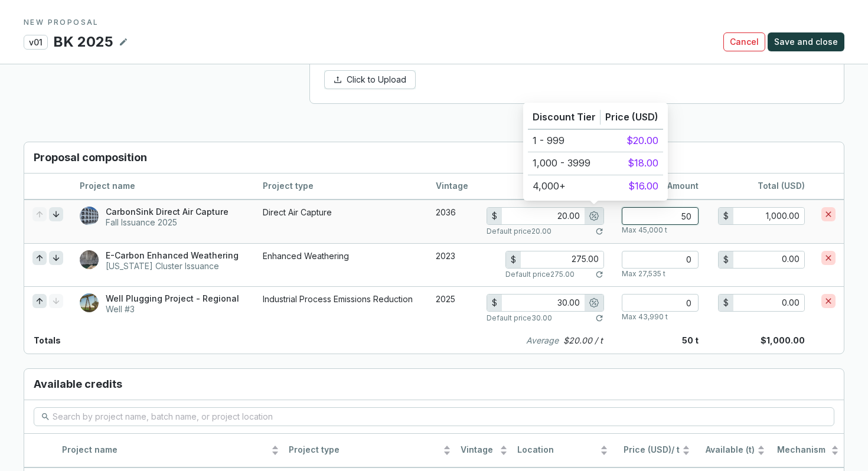
type input "5"
type input "100.00"
type input "0"
type input "0.00"
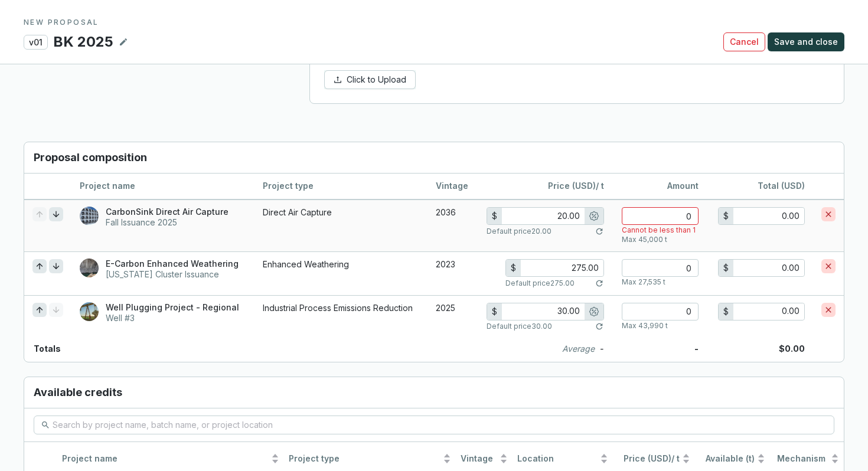
click at [646, 235] on p "Max 45,000 t" at bounding box center [644, 239] width 45 height 9
click at [686, 207] on input "number" at bounding box center [660, 216] width 77 height 18
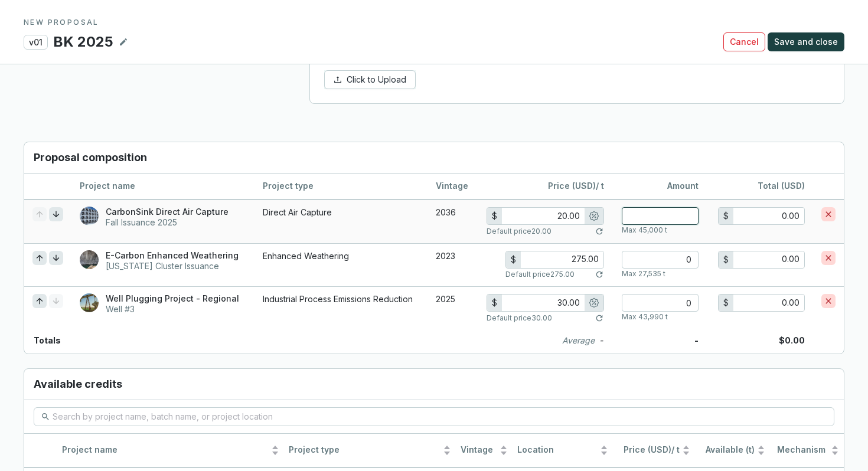
click at [686, 207] on input "number" at bounding box center [660, 216] width 77 height 18
type input "4"
type input "80.00"
type input "46"
type input "920.00"
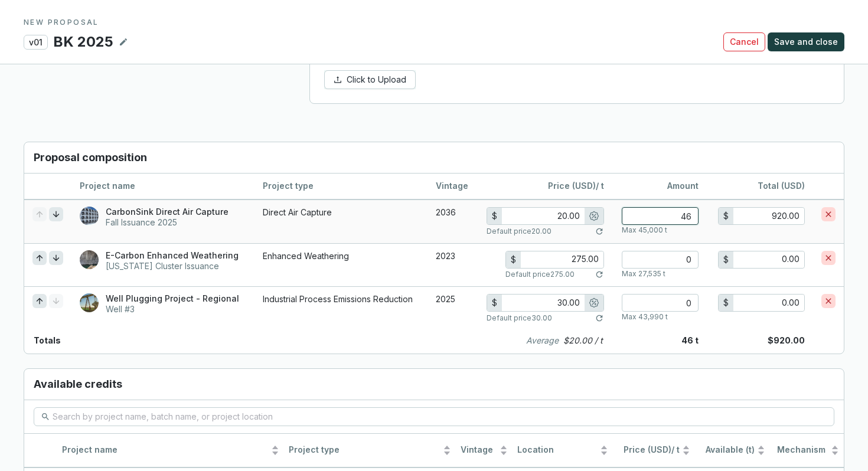
type input "460"
type input "9,200.00"
type input "16.00"
type input "4600"
type input "73,600.00"
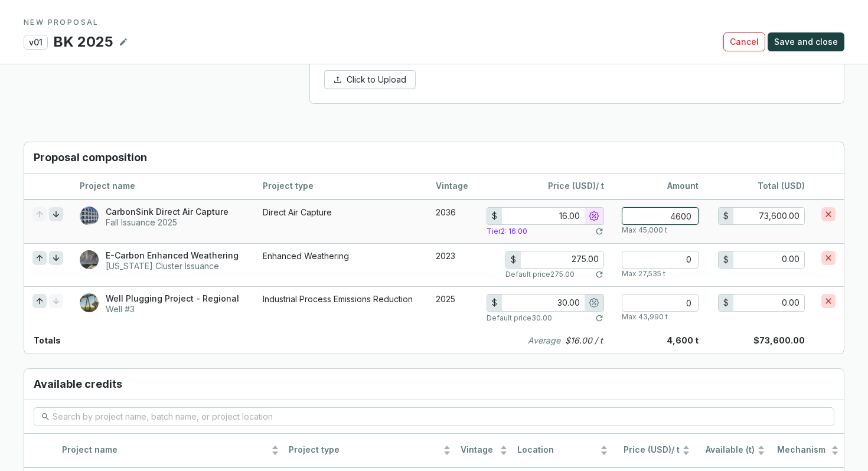
type input "46000"
type input "736,000.00"
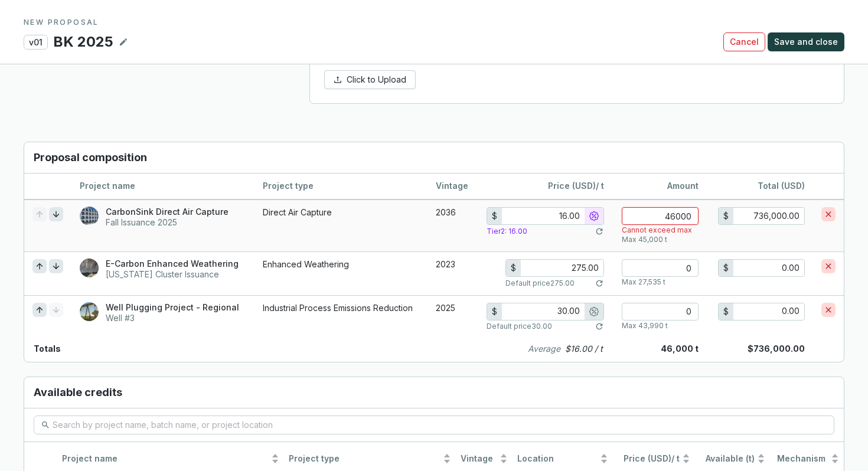
type input "4600"
type input "73,600.00"
type input "20.00"
type input "460"
type input "9,200.00"
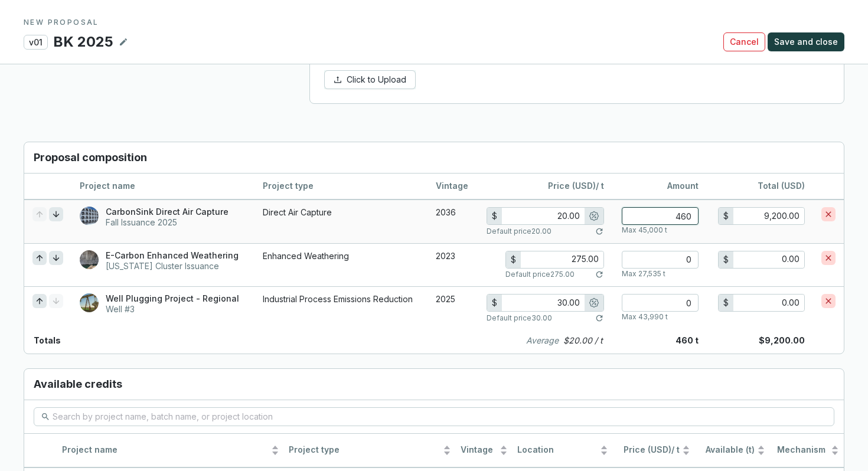
type input "46"
type input "920.00"
type input "4"
type input "80.00"
type input "45"
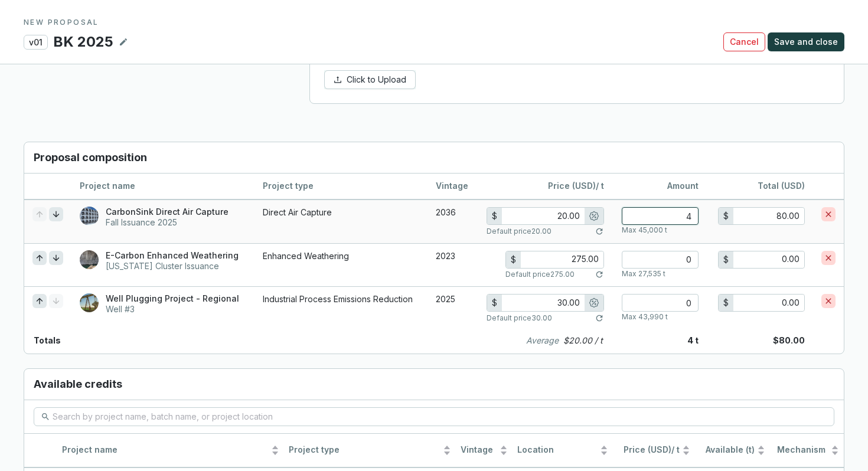
type input "900.00"
type input "450"
type input "9,000.00"
type input "16.00"
type input "4500"
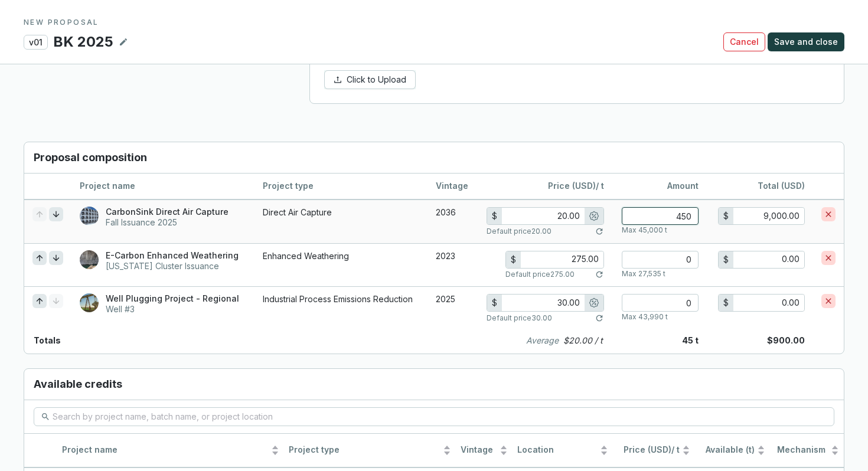
type input "72,000.00"
type input "45000"
type input "720,000.00"
type input "4500"
type input "72,000.00"
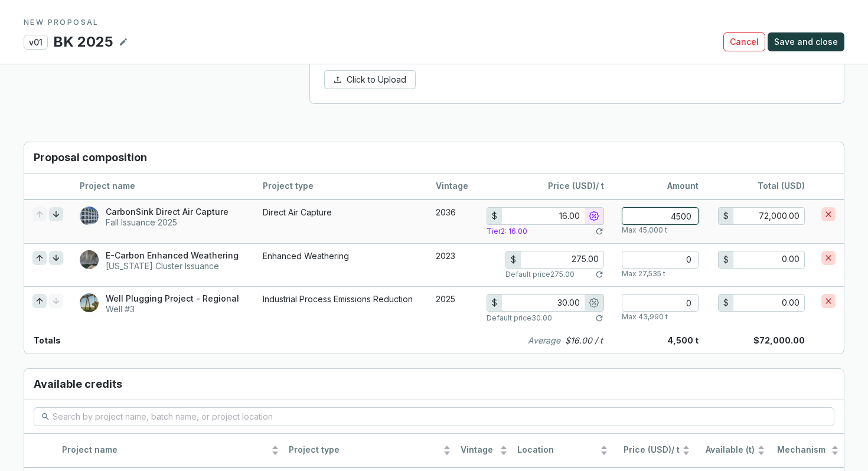
type input "20.00"
type input "450"
type input "9,000.00"
type input "45"
type input "900.00"
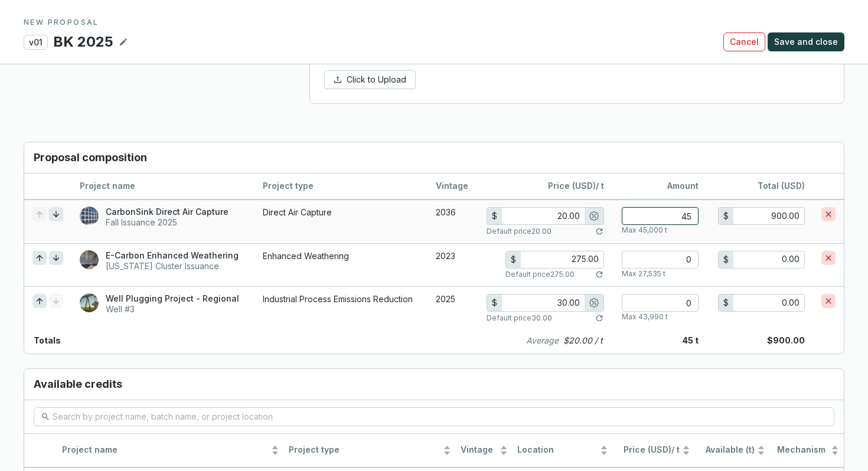
type input "4"
type input "80.00"
type input "0"
type input "0.00"
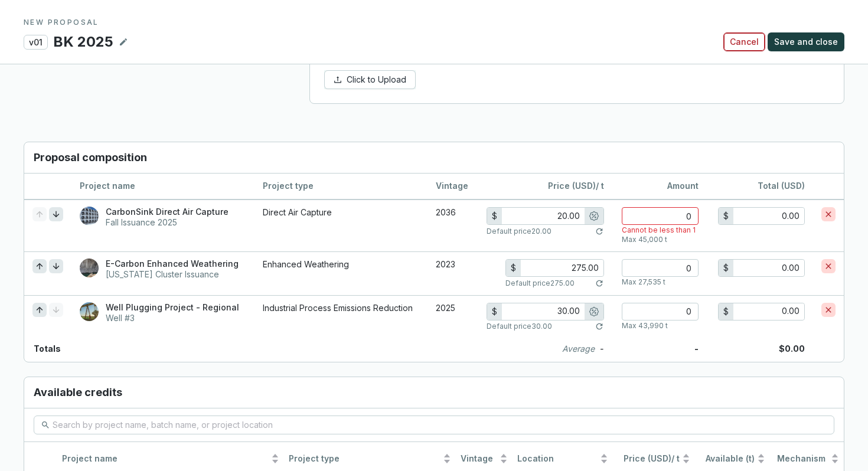
click at [754, 41] on span "Cancel" at bounding box center [744, 42] width 29 height 12
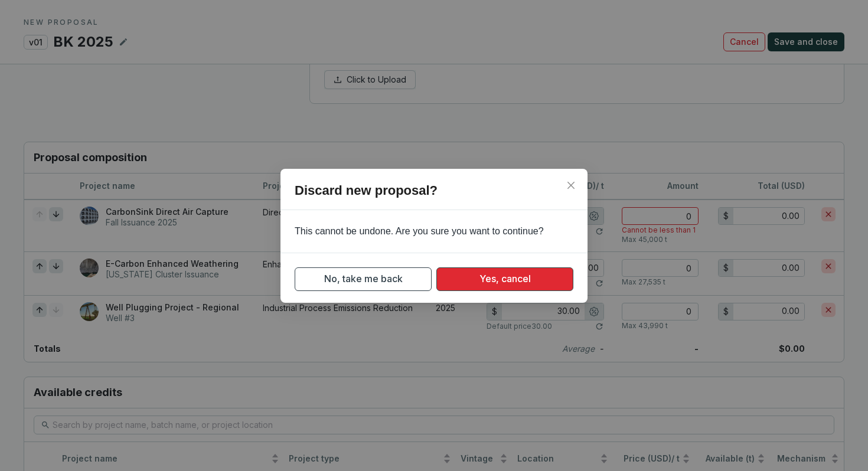
click at [462, 277] on button "Yes, cancel" at bounding box center [504, 280] width 137 height 24
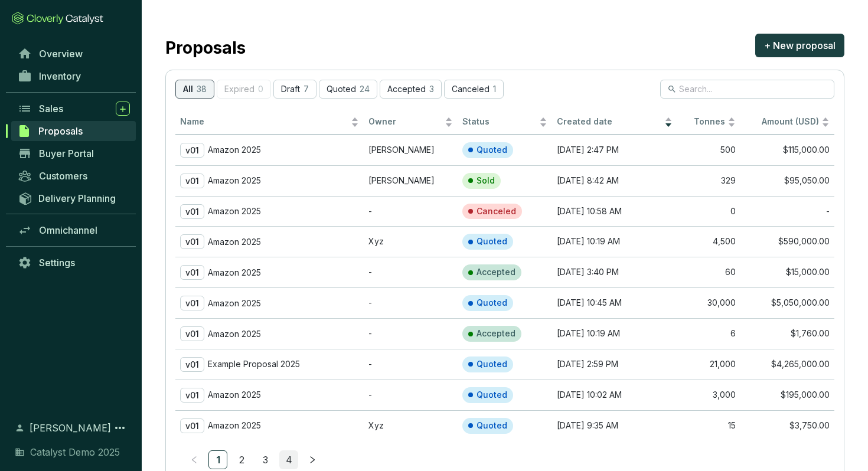
click at [285, 459] on link "4" at bounding box center [289, 460] width 18 height 18
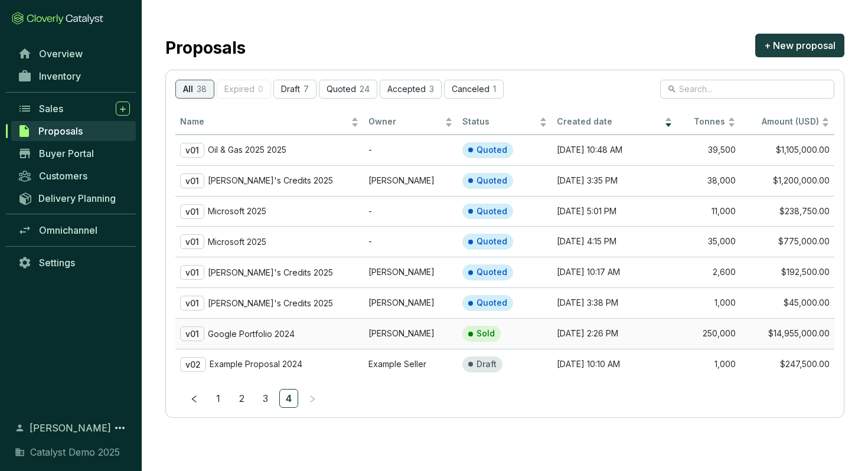
click at [288, 331] on p "Google Portfolio 2024" at bounding box center [251, 334] width 87 height 11
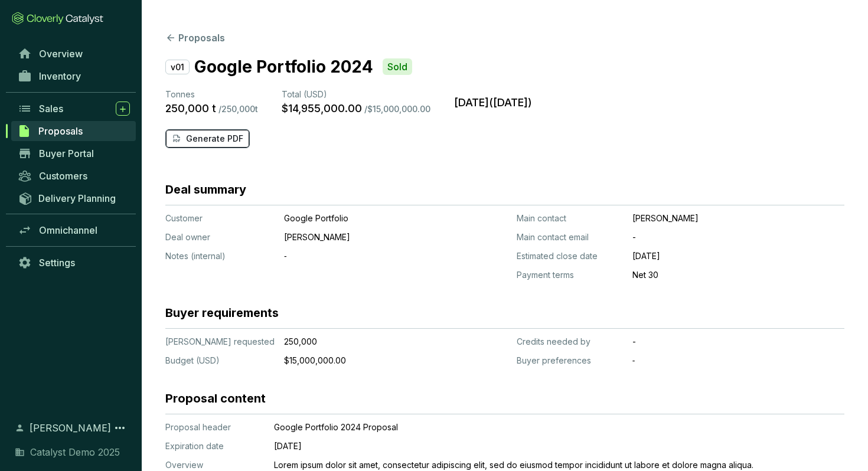
click at [227, 138] on p "Generate PDF" at bounding box center [214, 139] width 57 height 12
click at [53, 113] on span "Sales" at bounding box center [51, 109] width 24 height 12
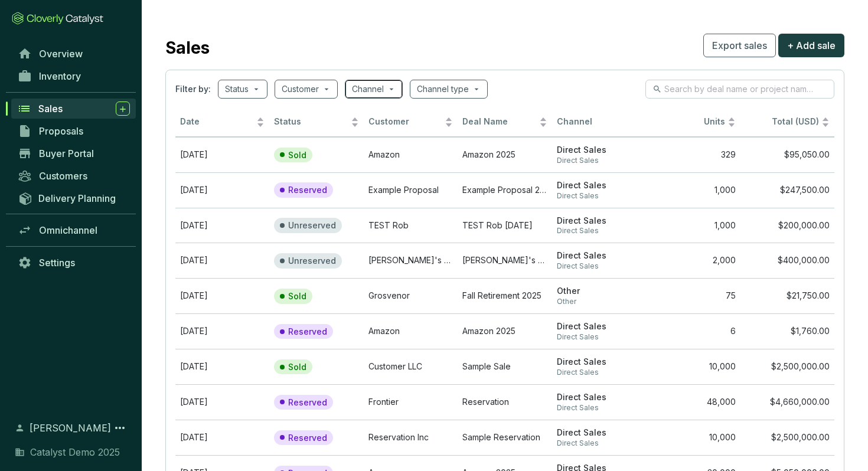
click at [390, 86] on span at bounding box center [374, 89] width 44 height 18
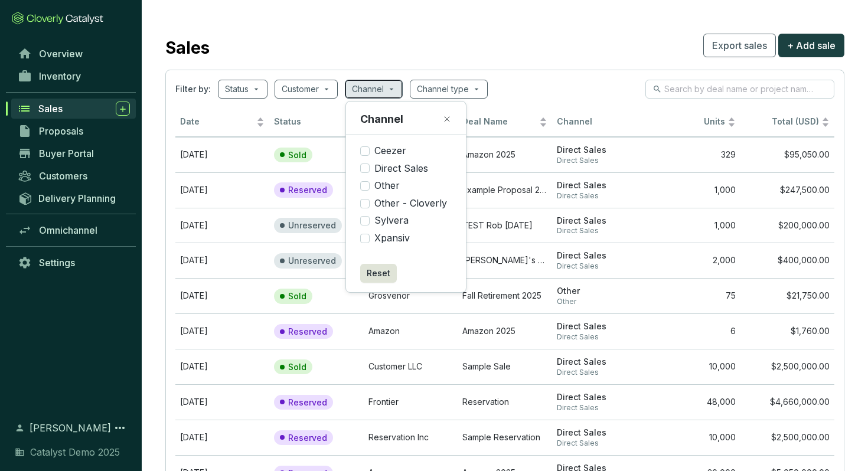
click at [391, 87] on span at bounding box center [374, 89] width 44 height 18
click at [107, 194] on span "Delivery Planning" at bounding box center [76, 199] width 77 height 12
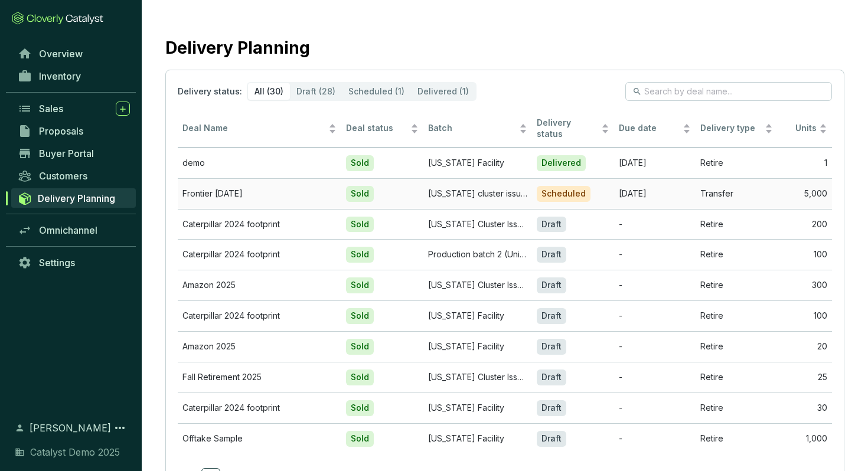
click at [272, 182] on td "Frontier August 2025" at bounding box center [260, 193] width 164 height 31
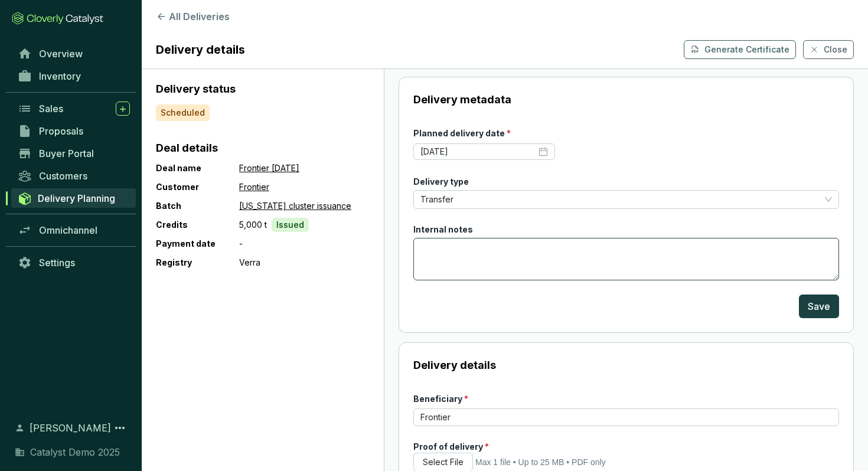
scroll to position [7, 0]
click at [716, 53] on p "Generate Certificate" at bounding box center [747, 50] width 85 height 12
click at [78, 233] on span "Omnichannel" at bounding box center [68, 230] width 58 height 12
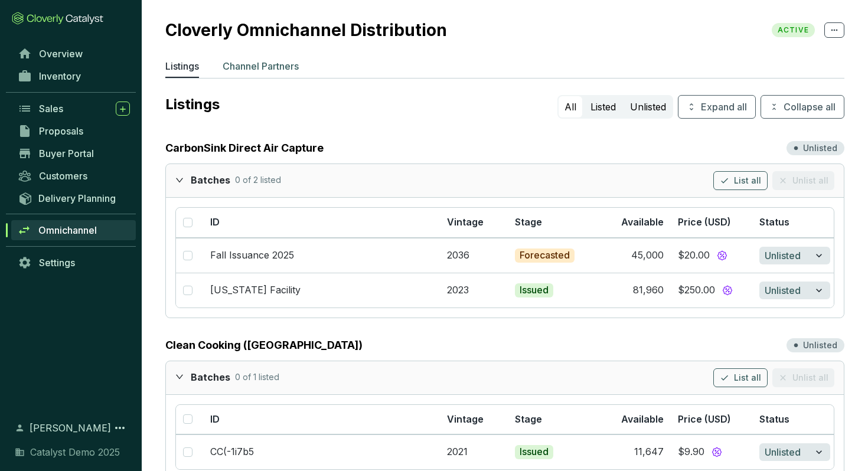
click at [267, 71] on p "Channel Partners" at bounding box center [261, 66] width 76 height 14
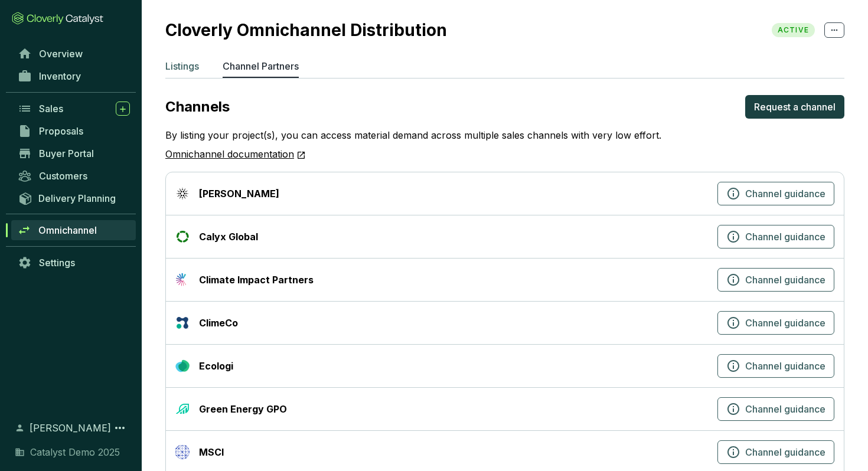
click at [191, 66] on p "Listings" at bounding box center [182, 66] width 34 height 14
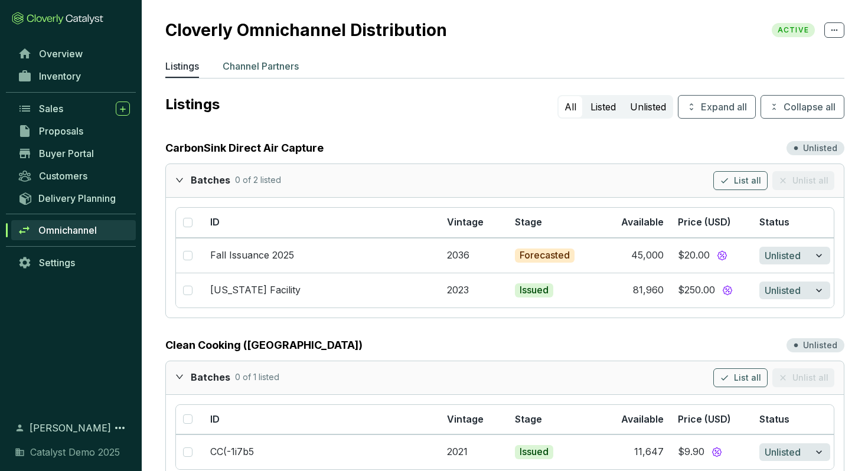
click at [285, 60] on p "Channel Partners" at bounding box center [261, 66] width 76 height 14
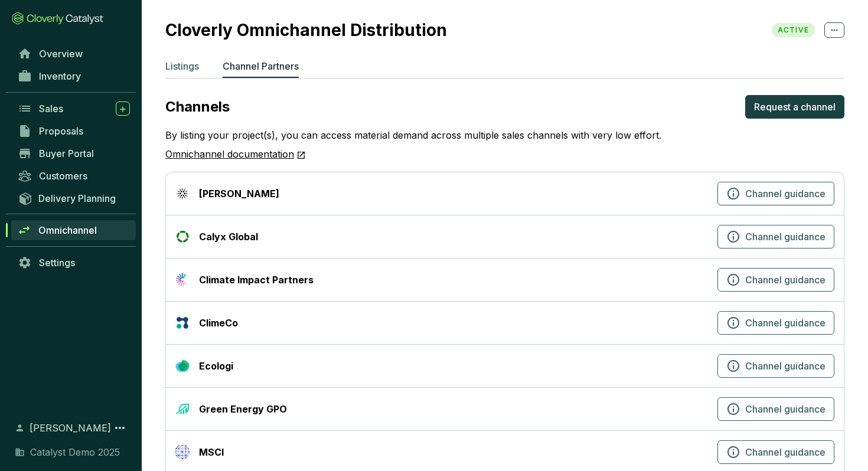
click at [186, 70] on p "Listings" at bounding box center [182, 66] width 34 height 14
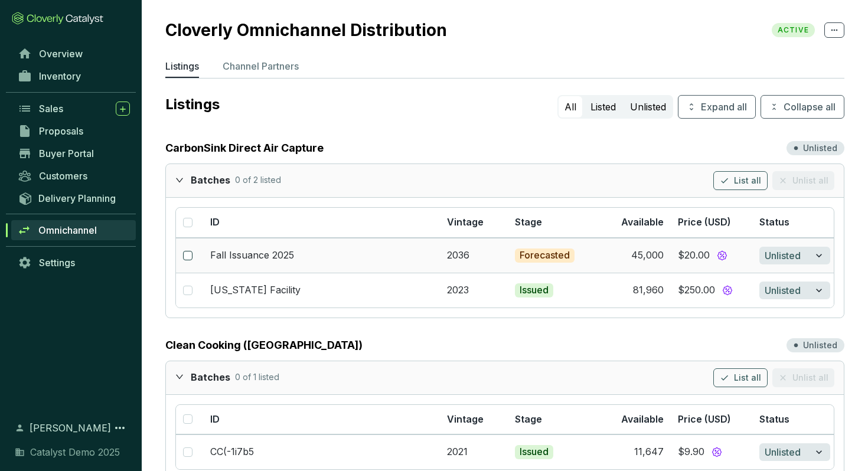
click at [187, 259] on input "checkbox" at bounding box center [187, 255] width 9 height 9
checkbox input "true"
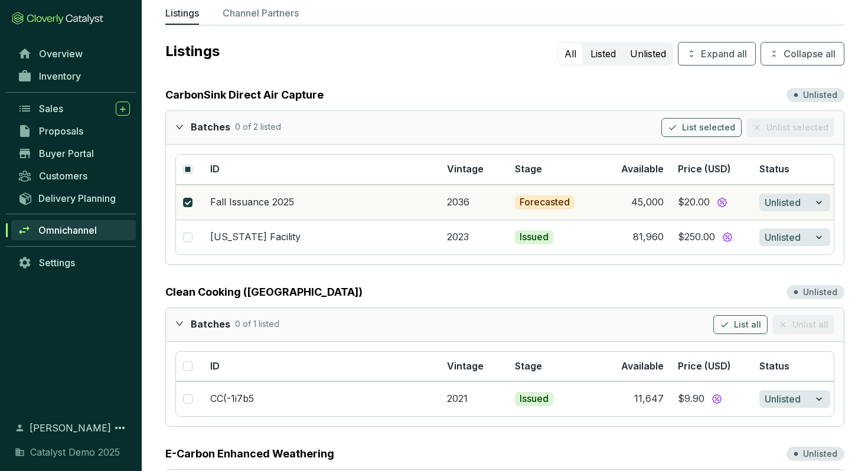
scroll to position [71, 0]
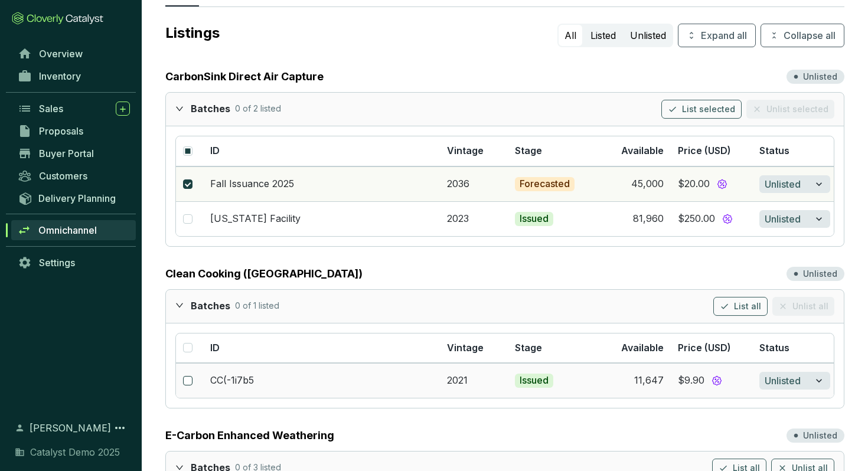
click at [187, 384] on input "checkbox" at bounding box center [187, 380] width 9 height 9
checkbox input "true"
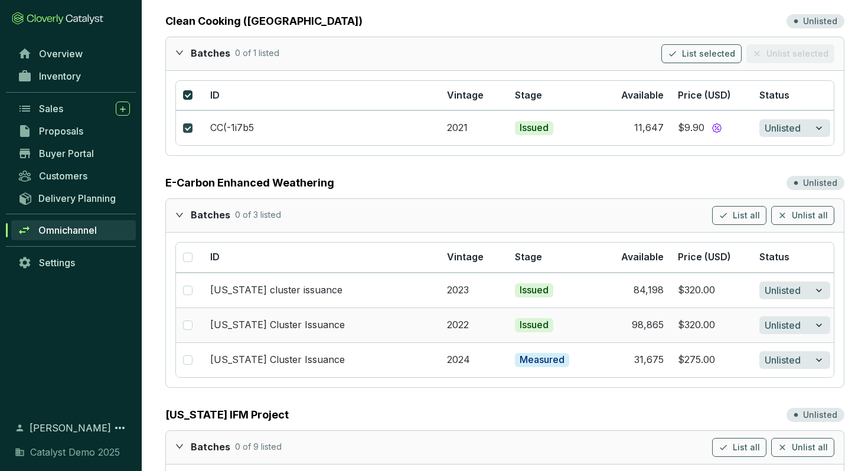
scroll to position [325, 0]
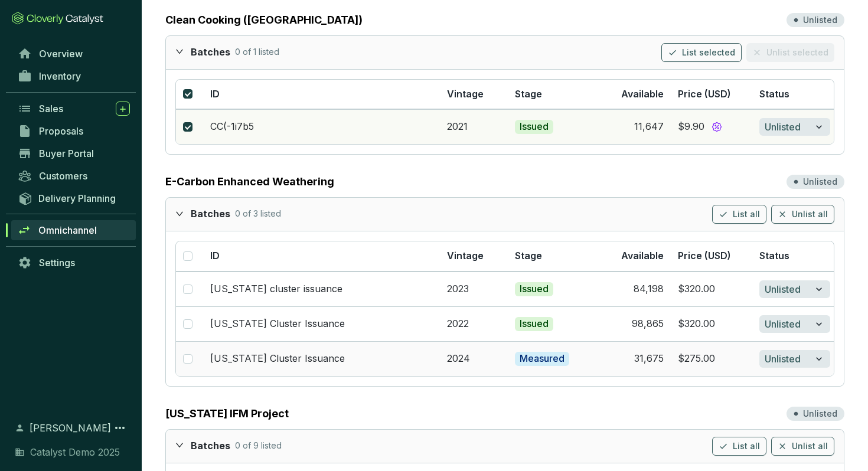
click at [185, 350] on td at bounding box center [189, 358] width 27 height 35
click at [187, 354] on input "checkbox" at bounding box center [187, 358] width 9 height 9
checkbox input "true"
click at [187, 320] on input "checkbox" at bounding box center [187, 324] width 9 height 9
checkbox input "true"
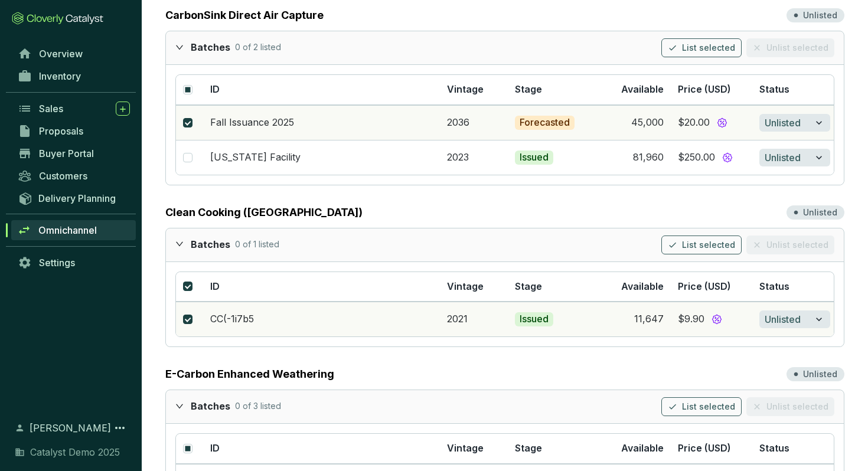
scroll to position [0, 0]
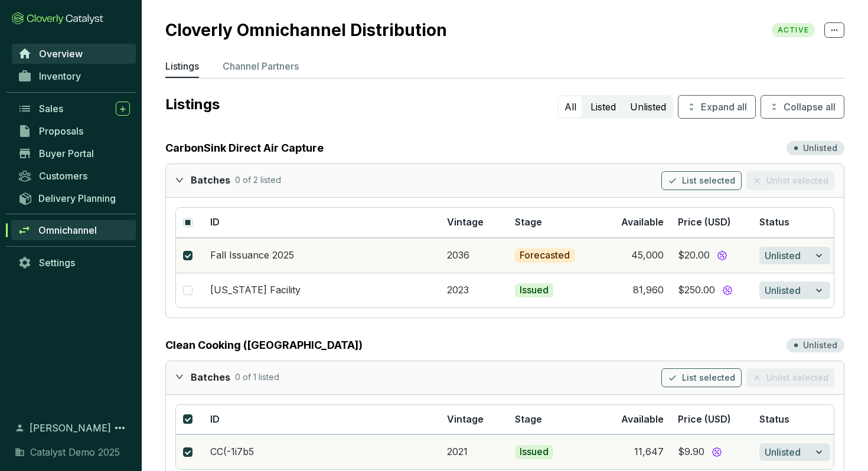
click at [66, 52] on span "Overview" at bounding box center [61, 54] width 44 height 12
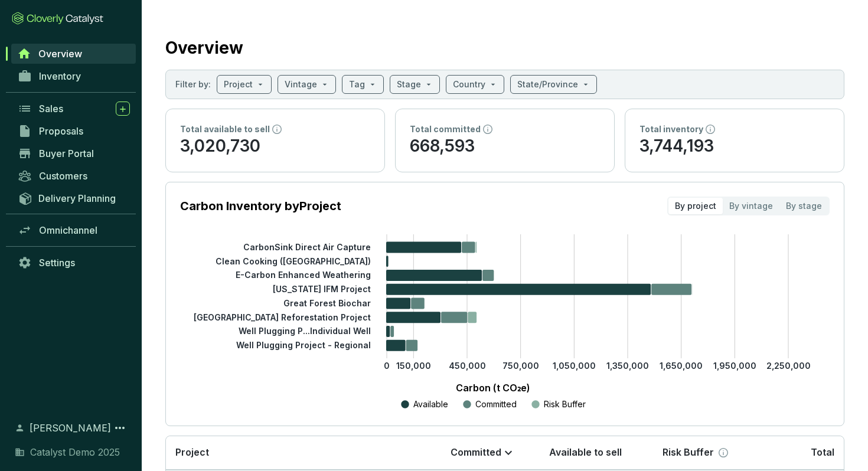
click at [690, 29] on section "Overview Filter by: Project Vintage Tag Stage Country State/Province Total avai…" at bounding box center [505, 395] width 726 height 791
click at [689, 55] on div "Overview" at bounding box center [504, 46] width 679 height 30
click at [252, 84] on span at bounding box center [244, 85] width 41 height 18
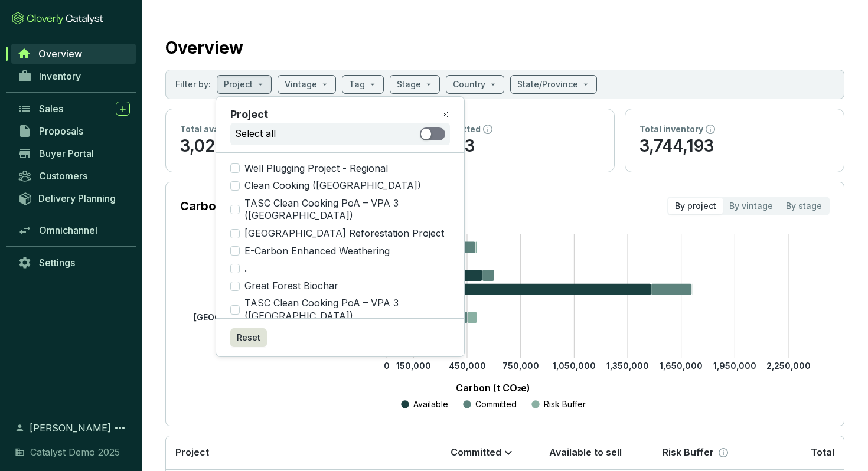
click at [426, 135] on span "button" at bounding box center [432, 134] width 25 height 13
checkbox input "true"
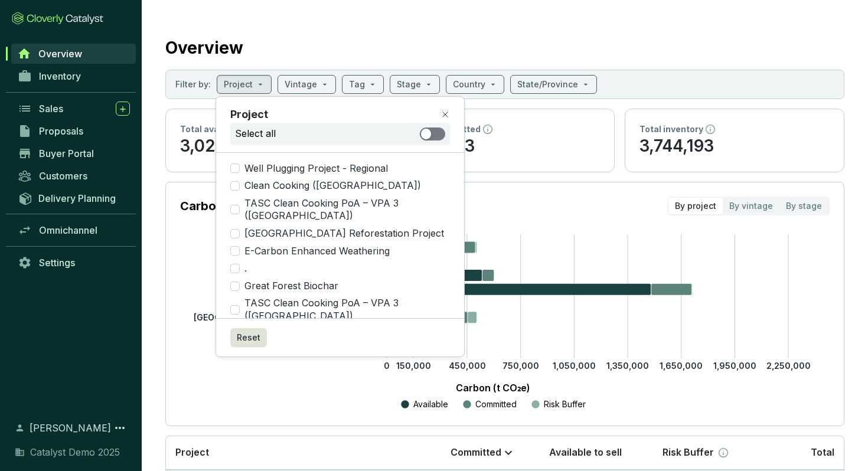
checkbox input "true"
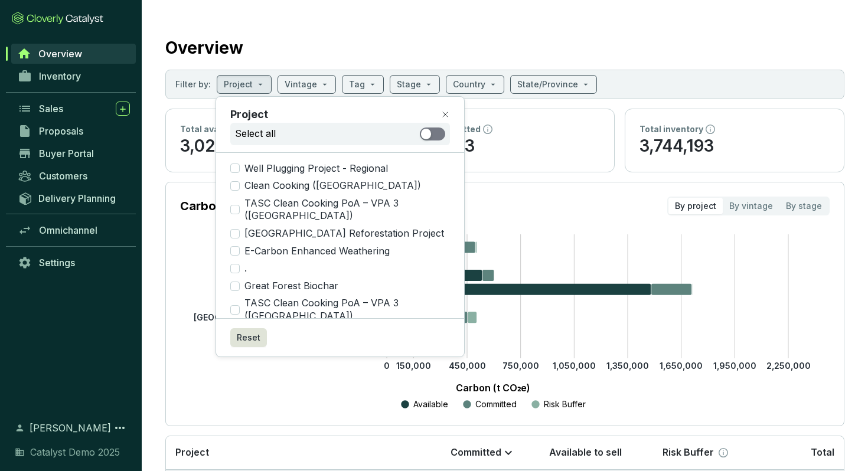
checkbox input "true"
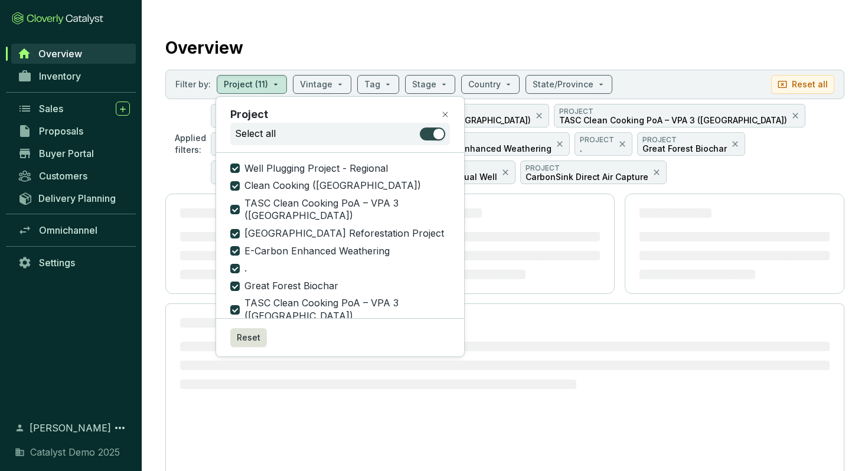
click at [434, 135] on div "button" at bounding box center [439, 134] width 11 height 11
checkbox input "false"
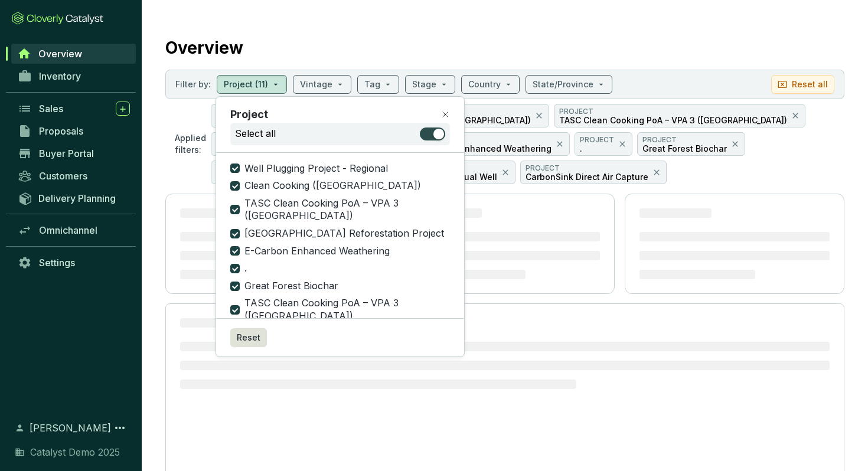
checkbox input "false"
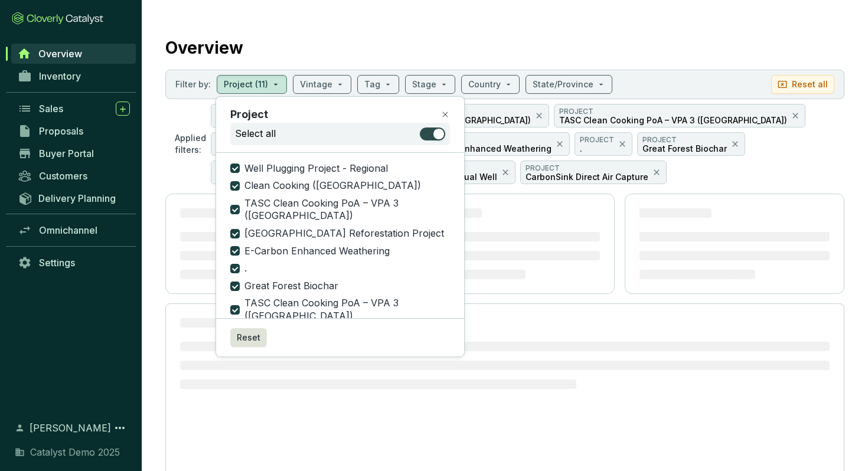
checkbox input "false"
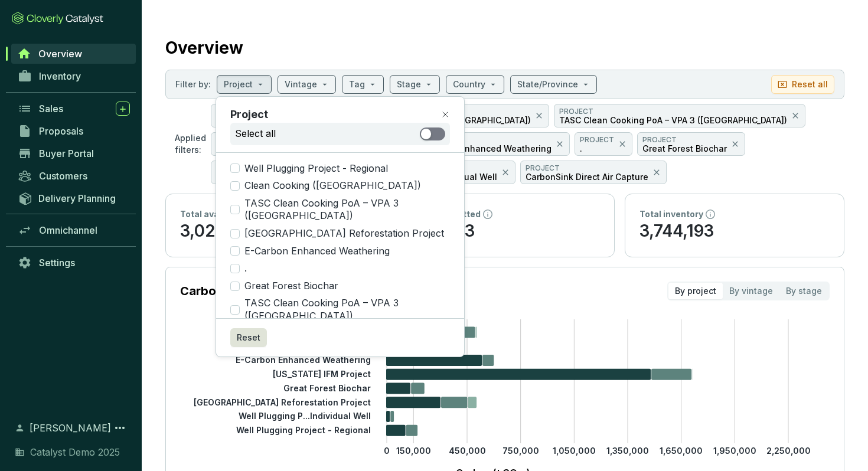
click at [426, 135] on body "Overview Filter by: Project Vintage Tag Stage Country State/Province Reset all …" at bounding box center [434, 438] width 868 height 876
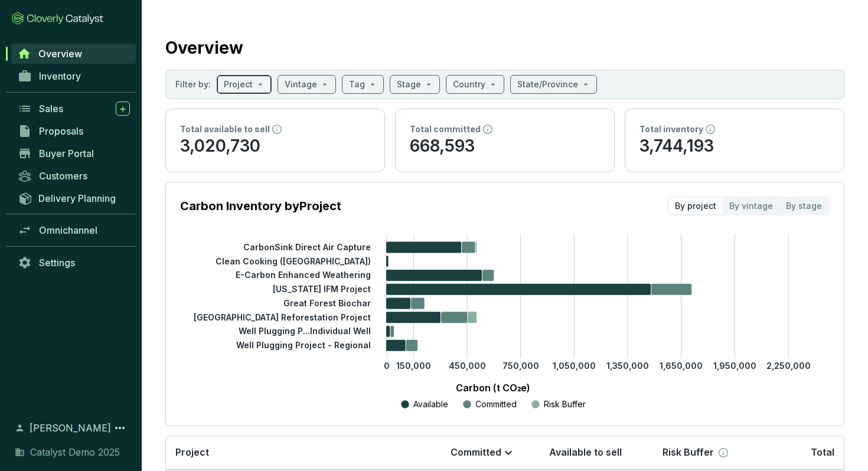
click at [258, 82] on span at bounding box center [244, 85] width 41 height 18
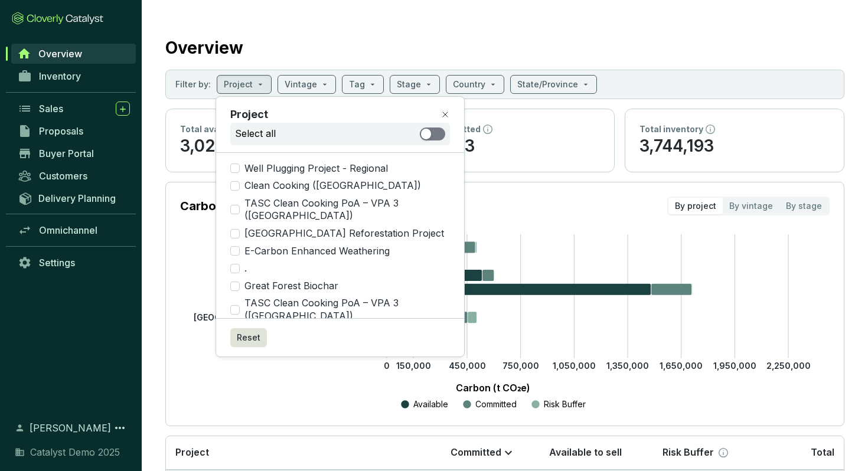
click at [435, 134] on span "button" at bounding box center [432, 134] width 25 height 13
checkbox input "true"
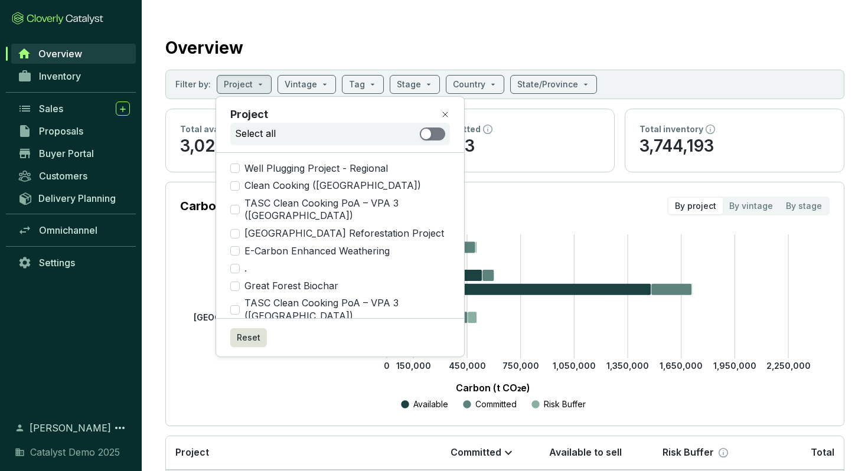
checkbox input "true"
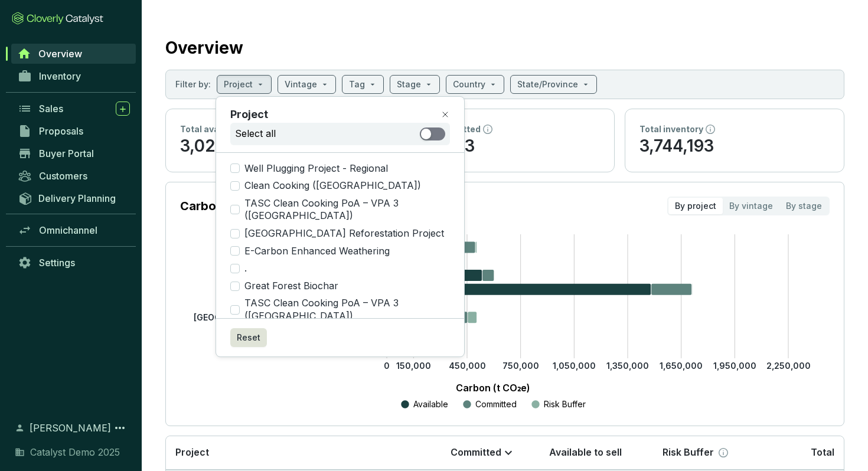
checkbox input "true"
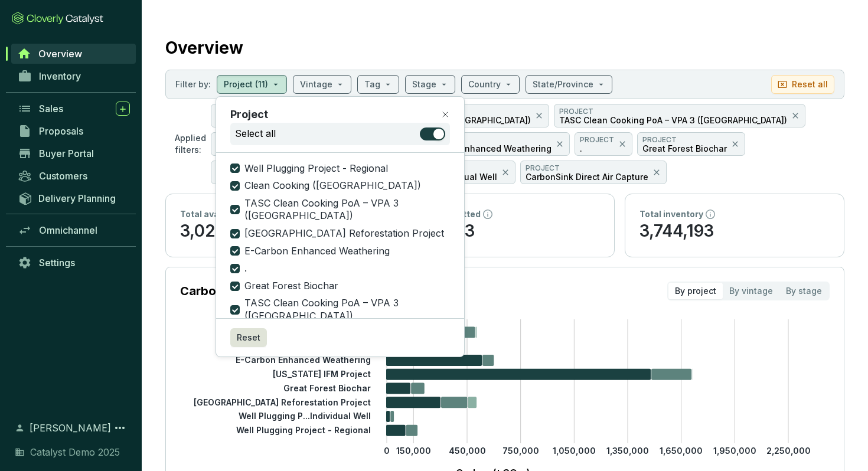
click at [165, 167] on section "Applied filters: PROJECT Well Plugging Project - Regional PROJECT Clean Cooking…" at bounding box center [504, 144] width 679 height 80
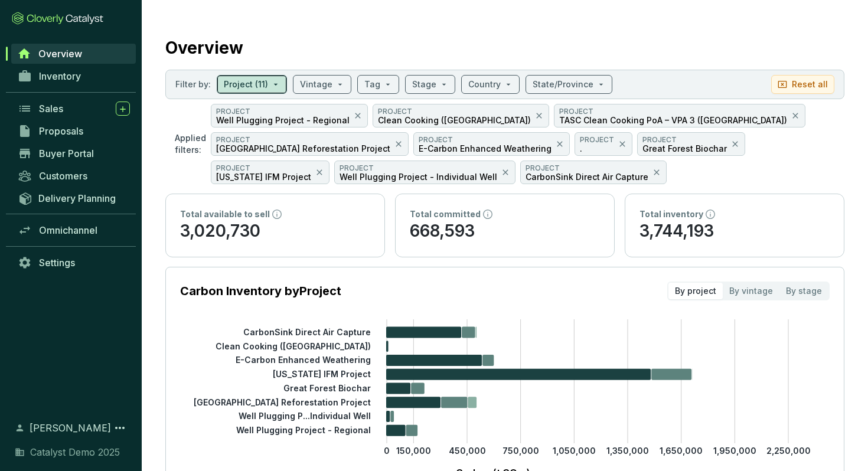
click at [276, 79] on span at bounding box center [252, 85] width 56 height 18
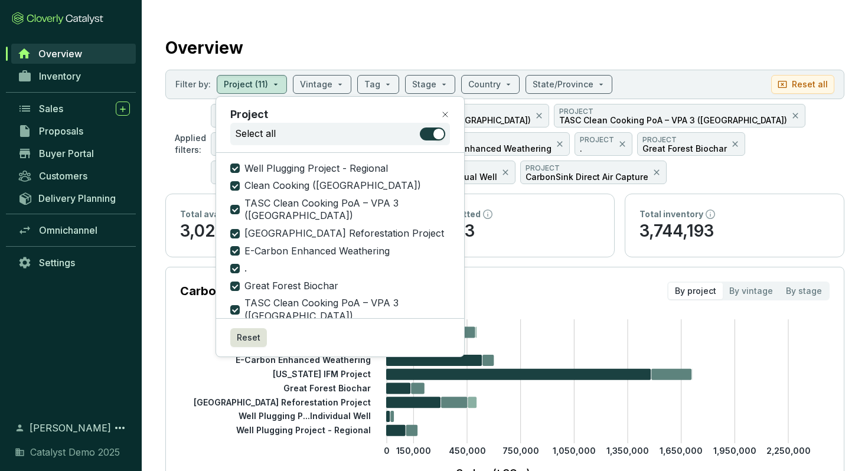
click at [441, 113] on icon at bounding box center [445, 114] width 9 height 9
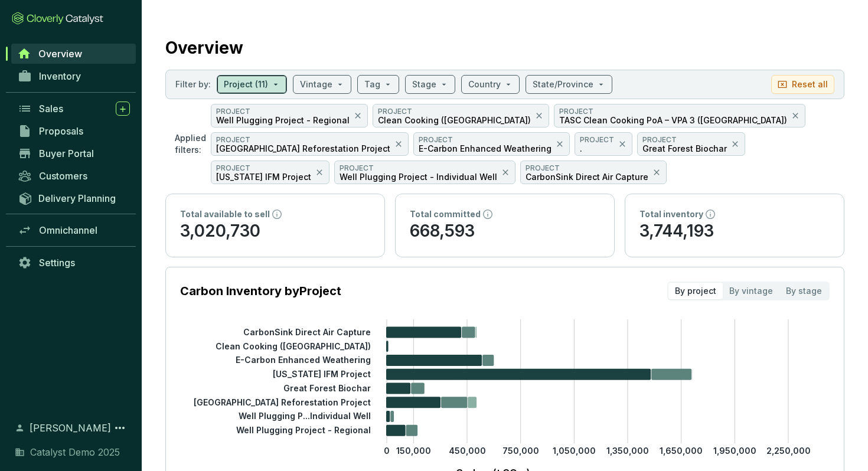
click at [271, 80] on span at bounding box center [252, 85] width 56 height 18
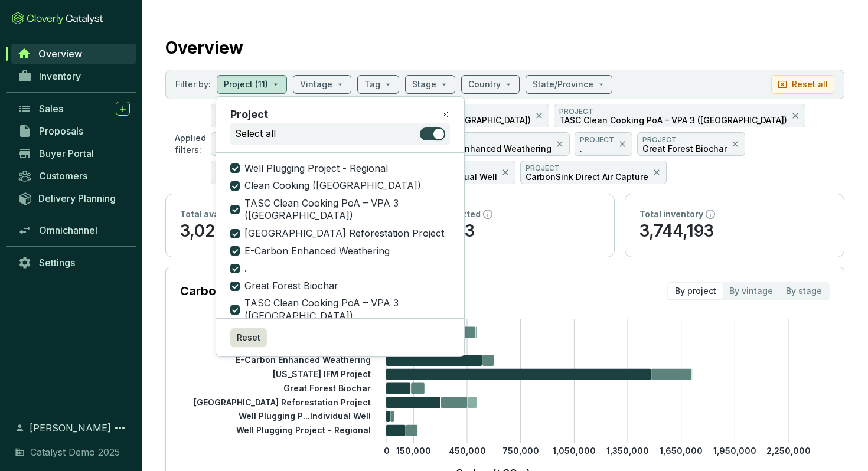
click at [434, 133] on div "button" at bounding box center [439, 134] width 11 height 11
checkbox input "false"
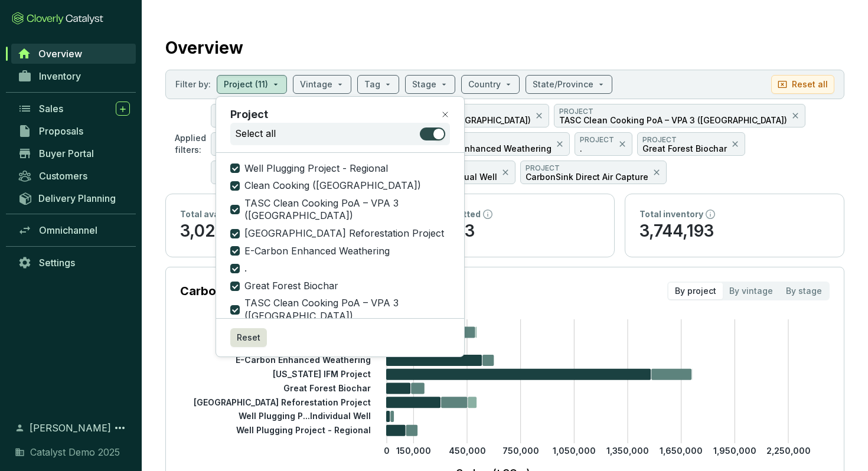
checkbox input "false"
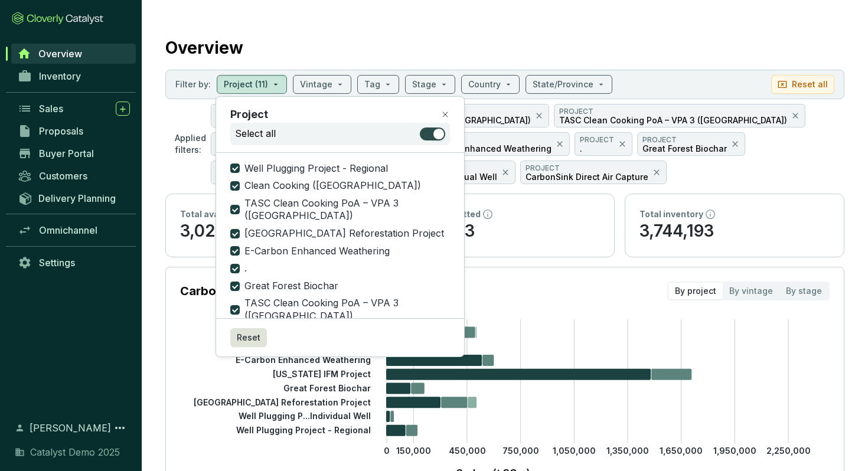
checkbox input "false"
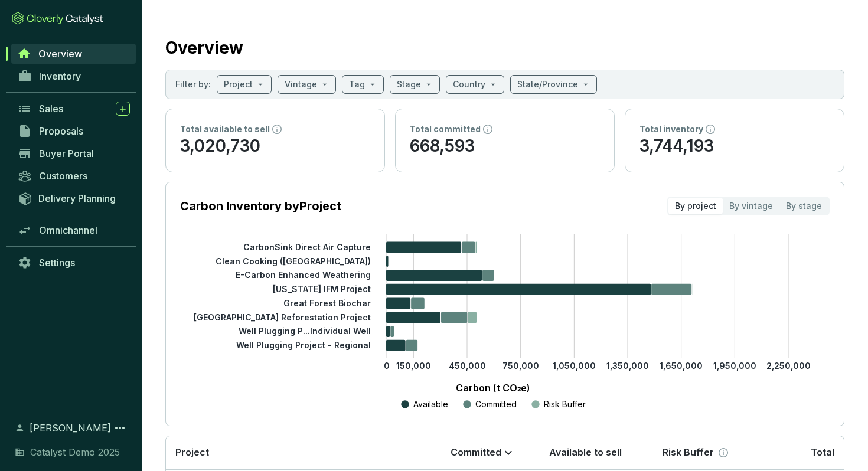
click at [332, 82] on section "Filter by: Project Vintage Tag Stage Country State/Province" at bounding box center [504, 85] width 679 height 30
click at [321, 85] on span at bounding box center [307, 85] width 44 height 18
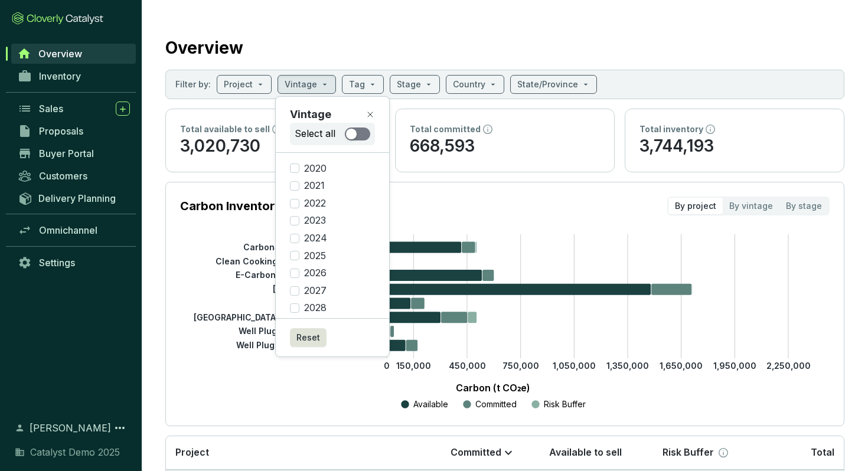
click at [356, 132] on button "button" at bounding box center [357, 134] width 25 height 13
checkbox input "true"
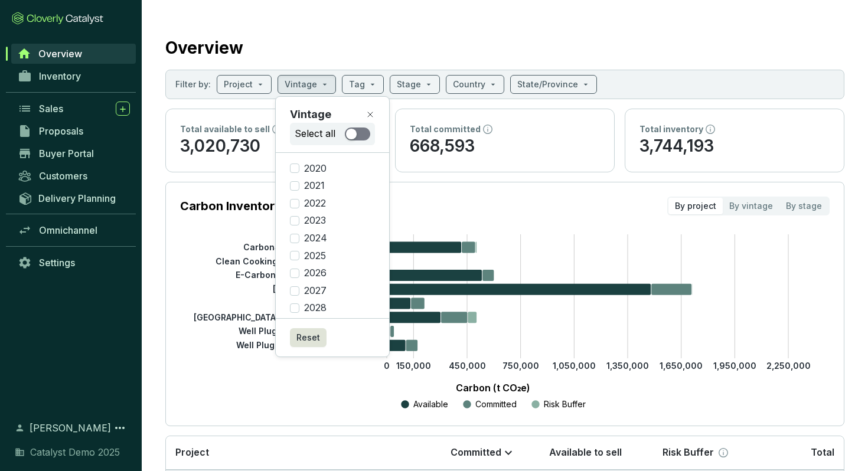
checkbox input "true"
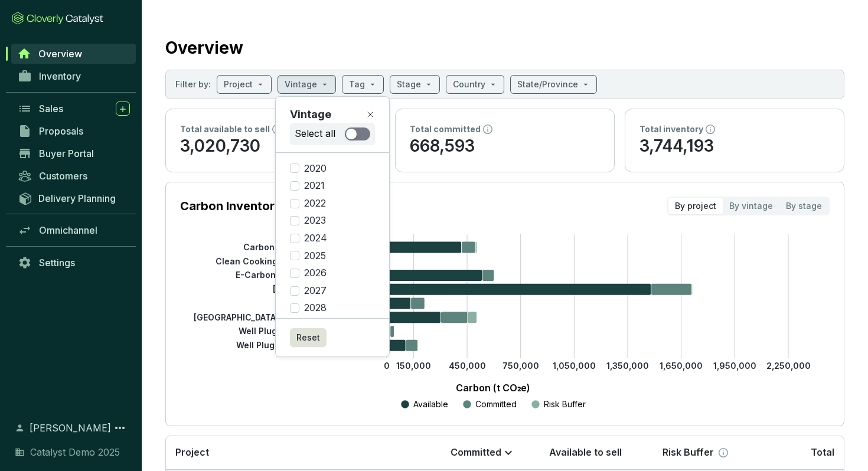
checkbox input "true"
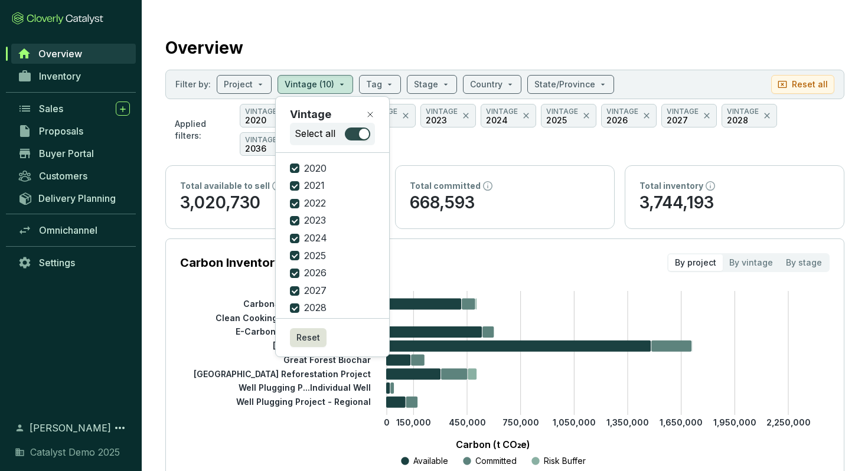
click at [359, 134] on div "button" at bounding box center [364, 134] width 11 height 11
checkbox input "false"
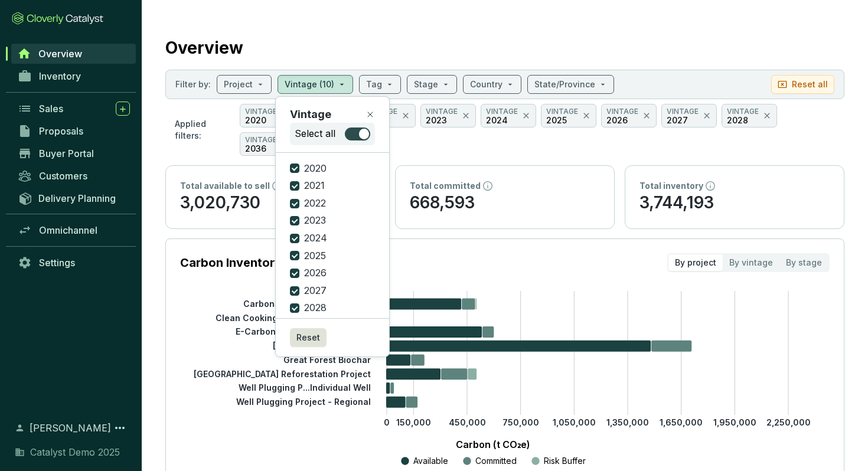
checkbox input "false"
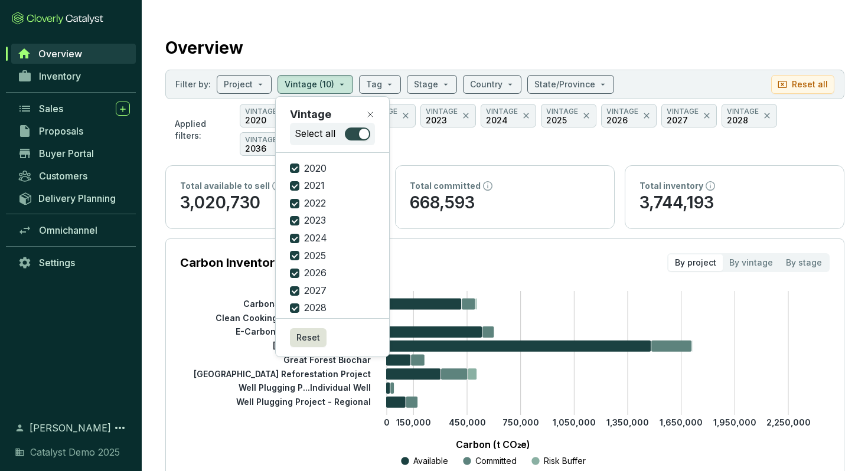
checkbox input "false"
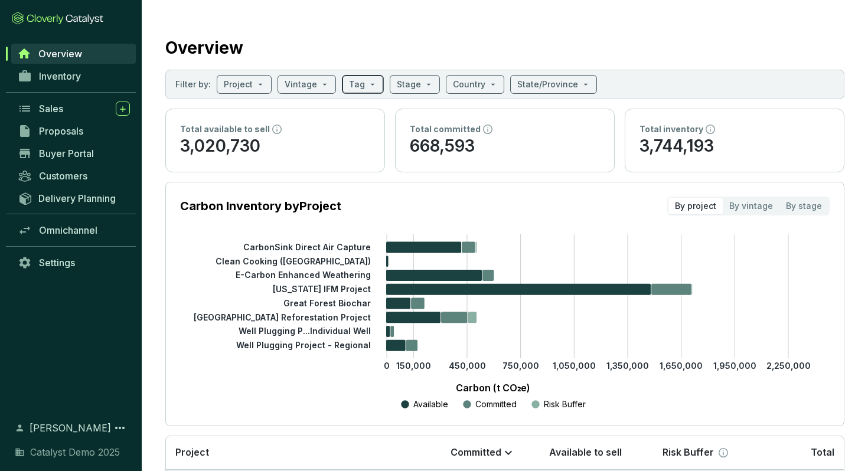
click at [364, 87] on span at bounding box center [363, 85] width 28 height 18
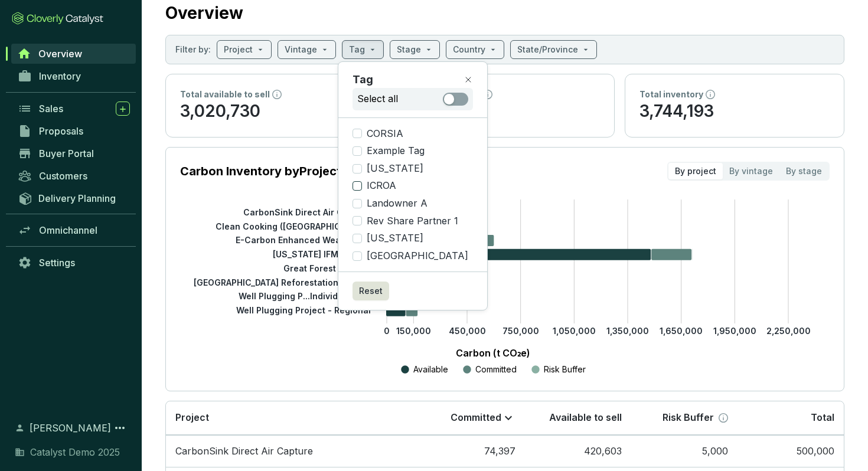
scroll to position [42, 0]
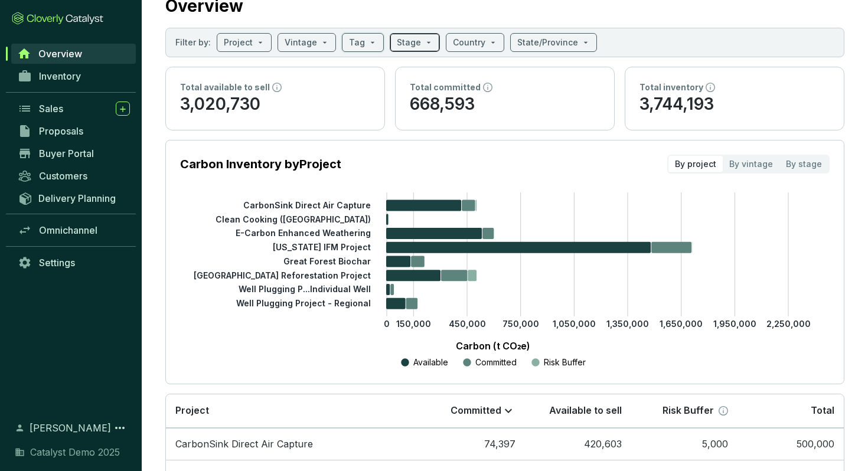
click at [429, 47] on div "Stage" at bounding box center [415, 42] width 50 height 19
click at [469, 43] on input "search" at bounding box center [469, 43] width 32 height 18
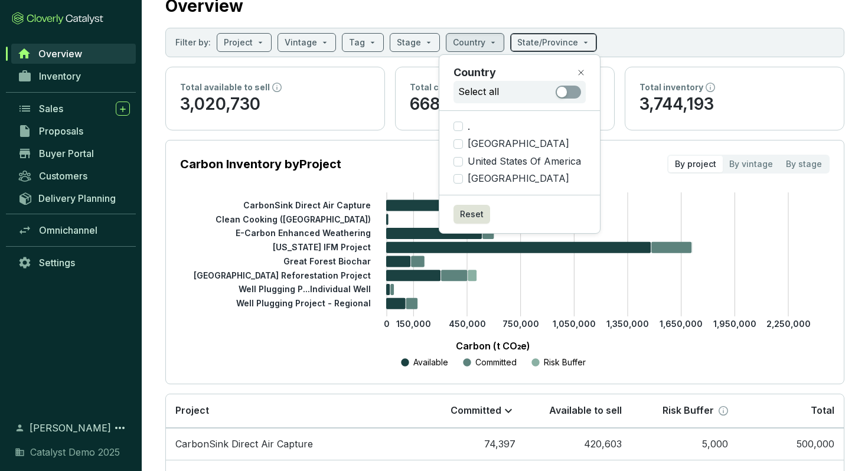
click at [525, 45] on input "search" at bounding box center [547, 43] width 61 height 18
